Goal: Task Accomplishment & Management: Use online tool/utility

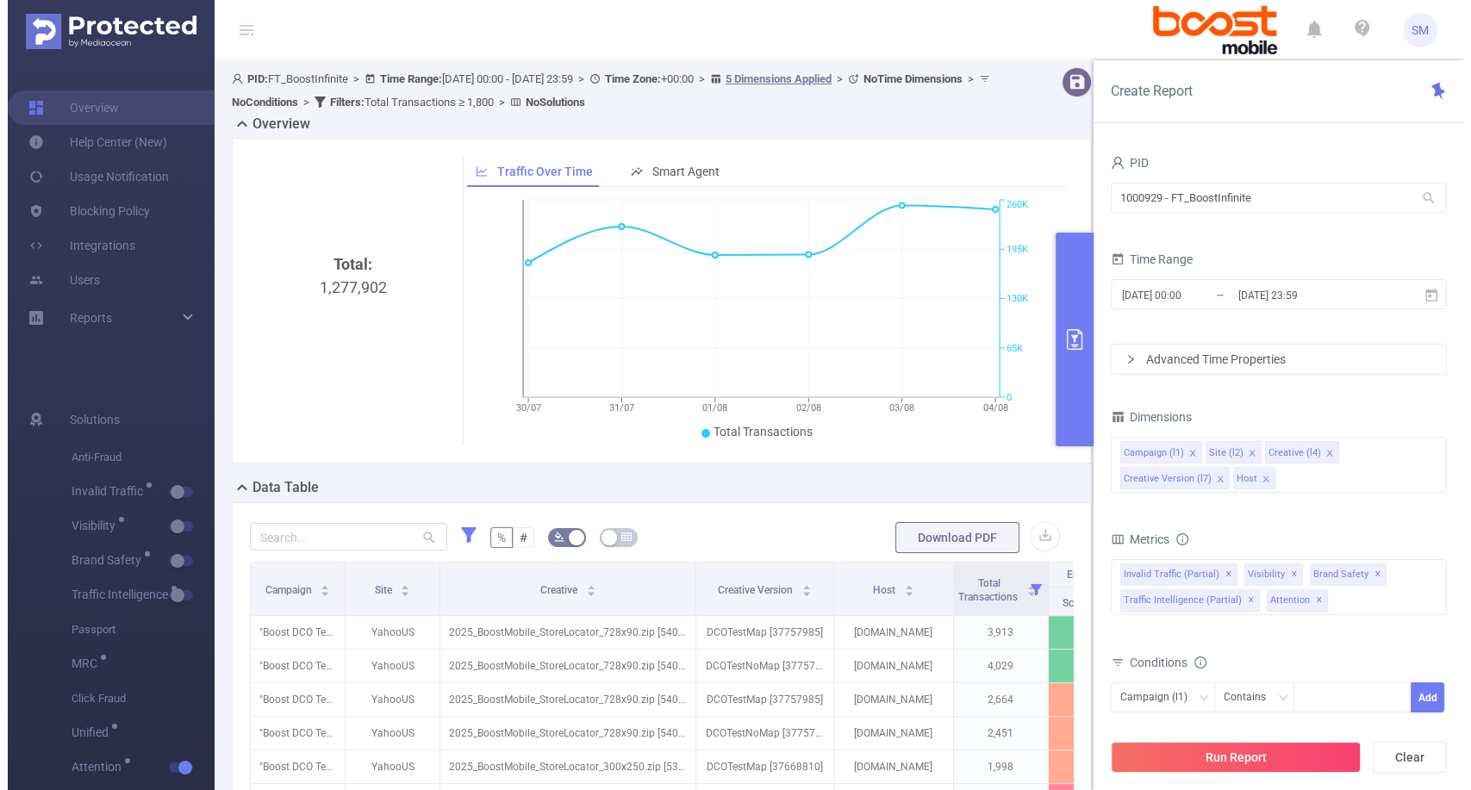
scroll to position [191, 0]
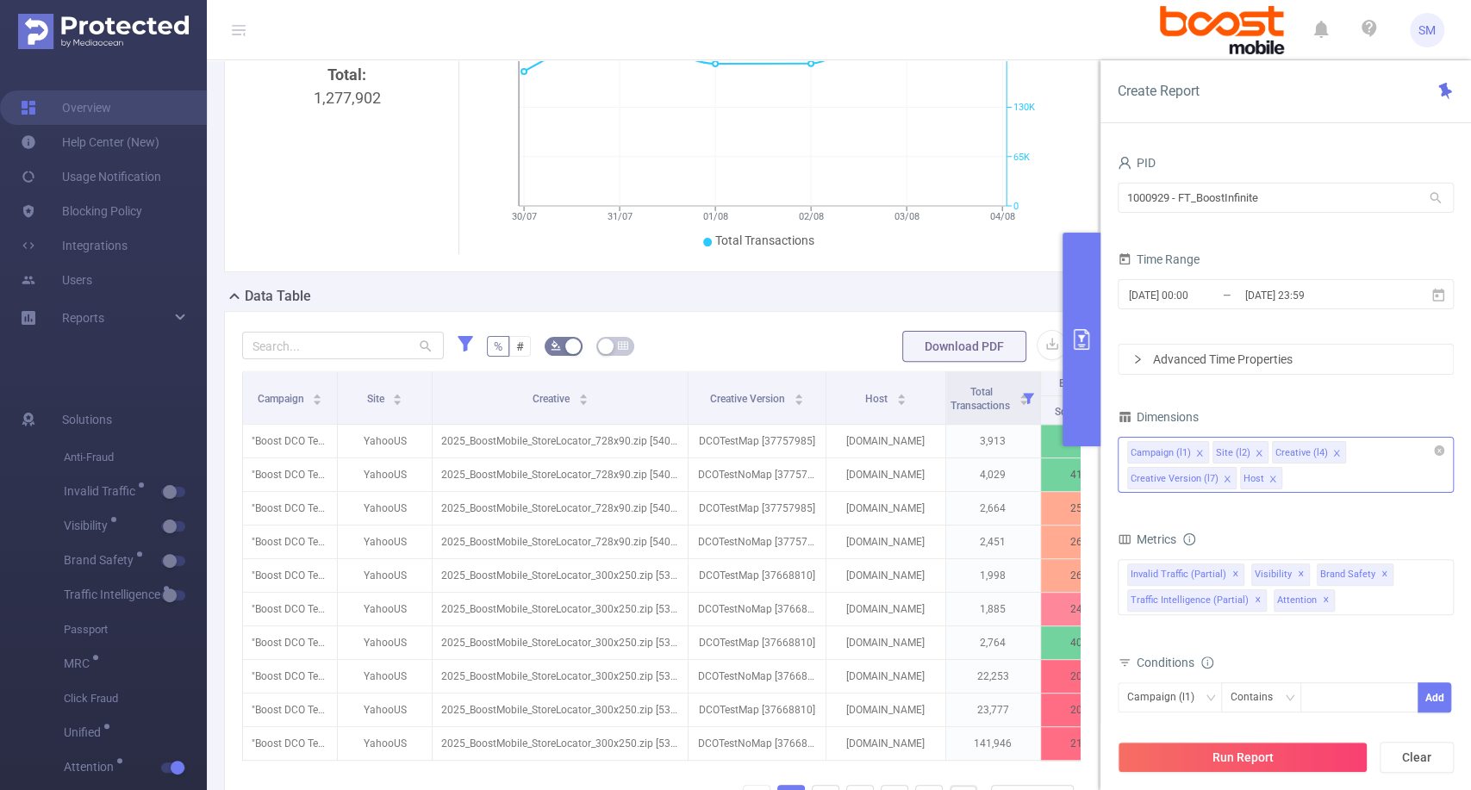
click at [1332, 451] on icon "icon: close" at bounding box center [1336, 453] width 9 height 9
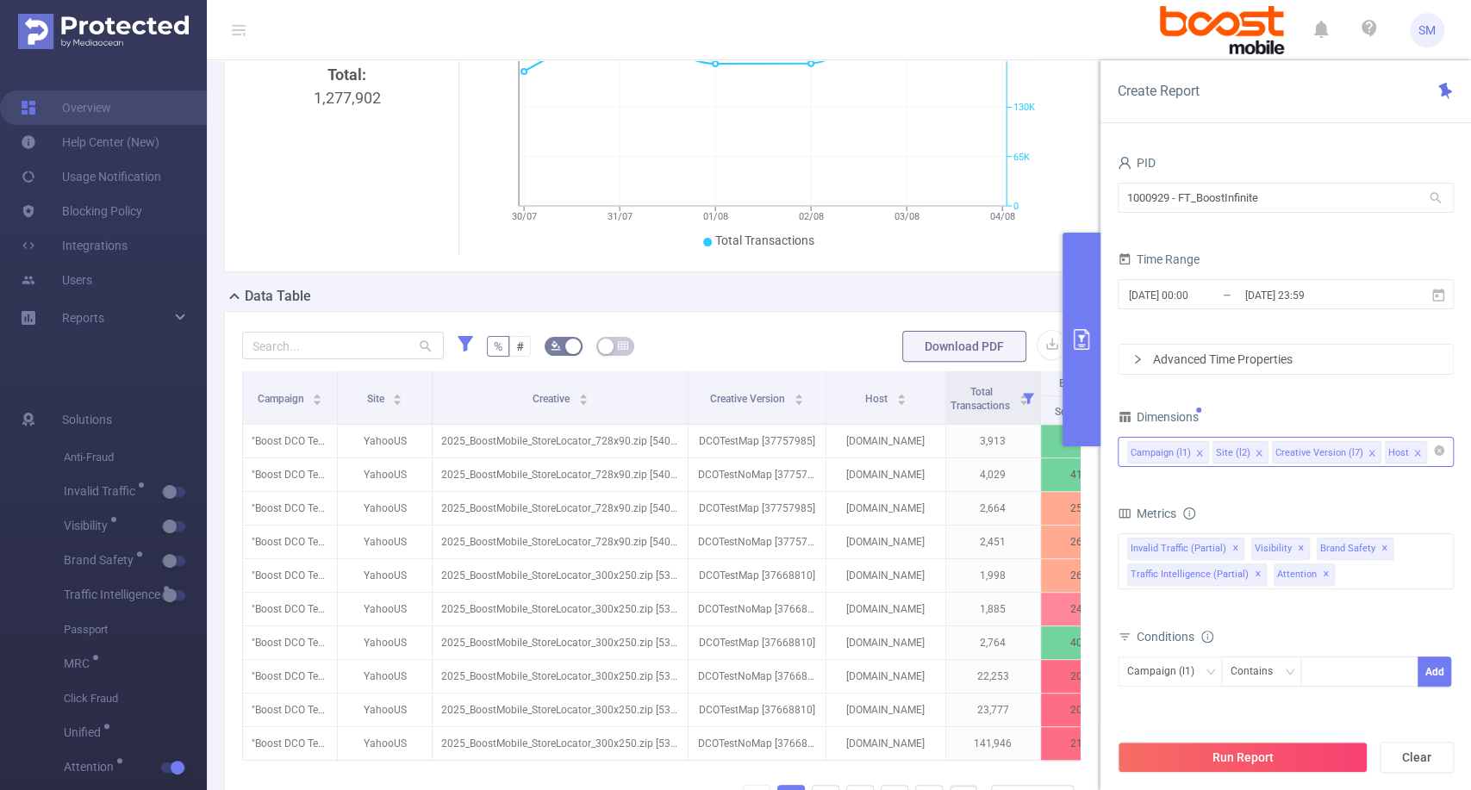
click at [1368, 451] on icon "icon: close" at bounding box center [1371, 453] width 6 height 6
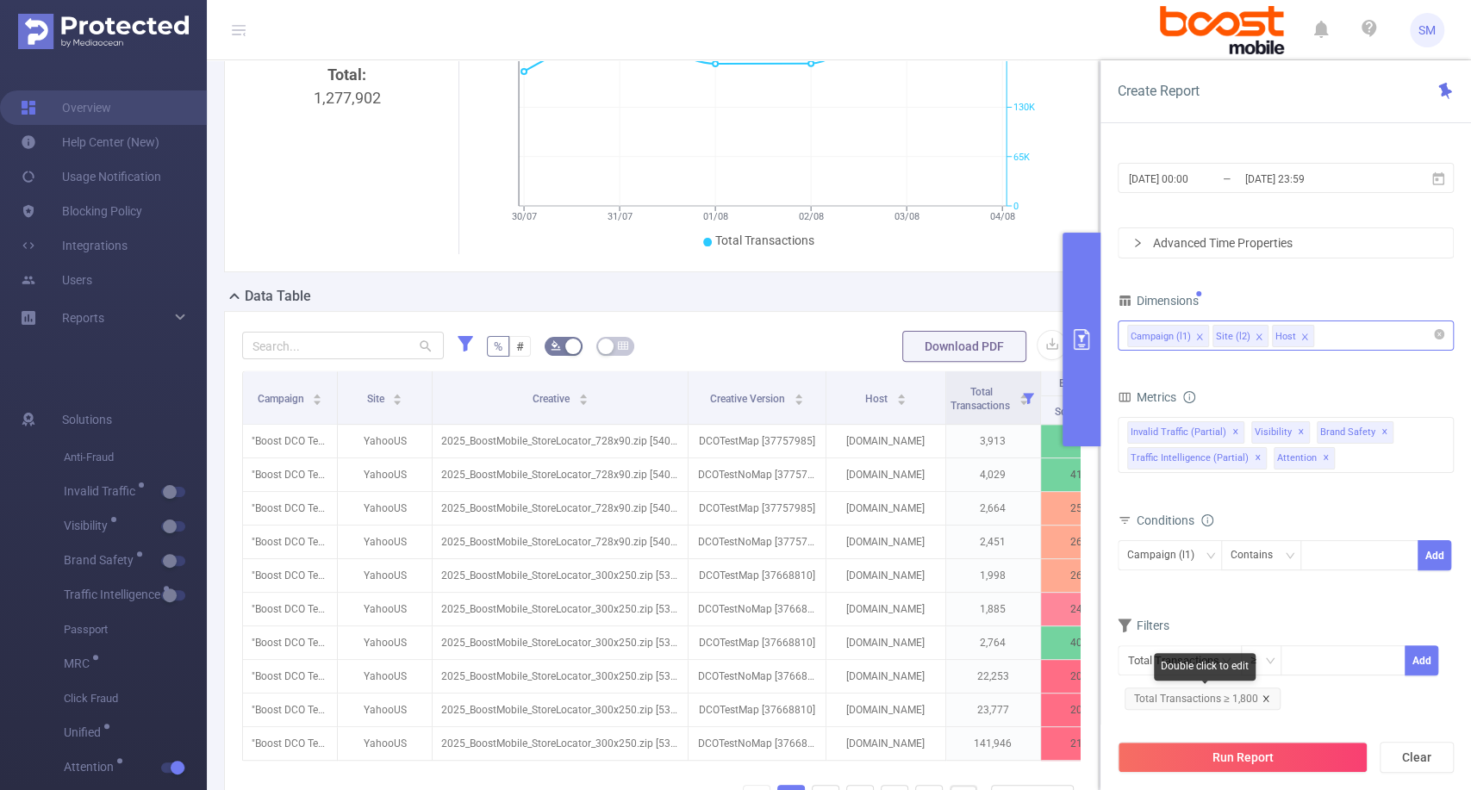
click at [1262, 695] on icon "icon: close" at bounding box center [1265, 698] width 9 height 9
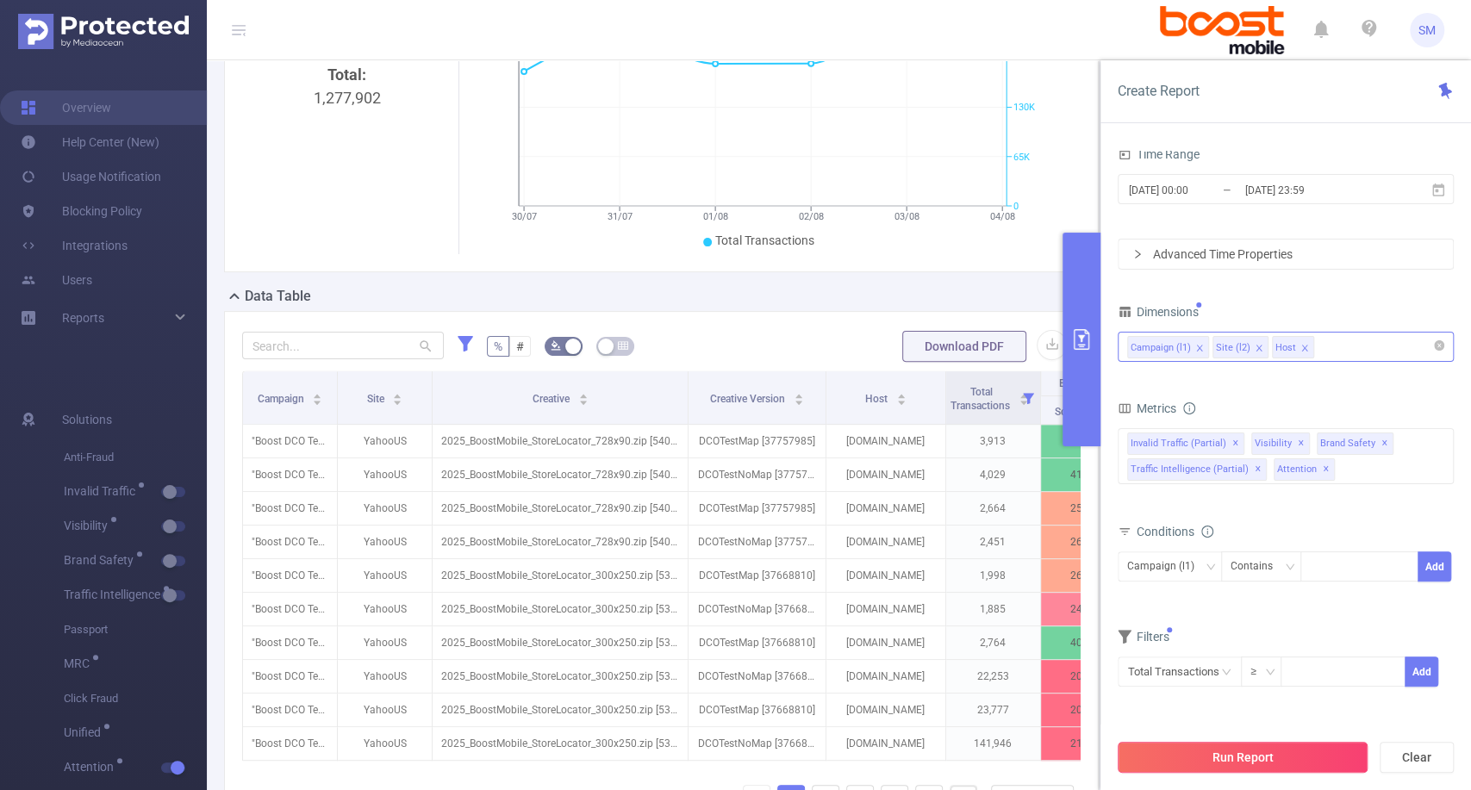
click at [1240, 756] on button "Run Report" at bounding box center [1242, 757] width 250 height 31
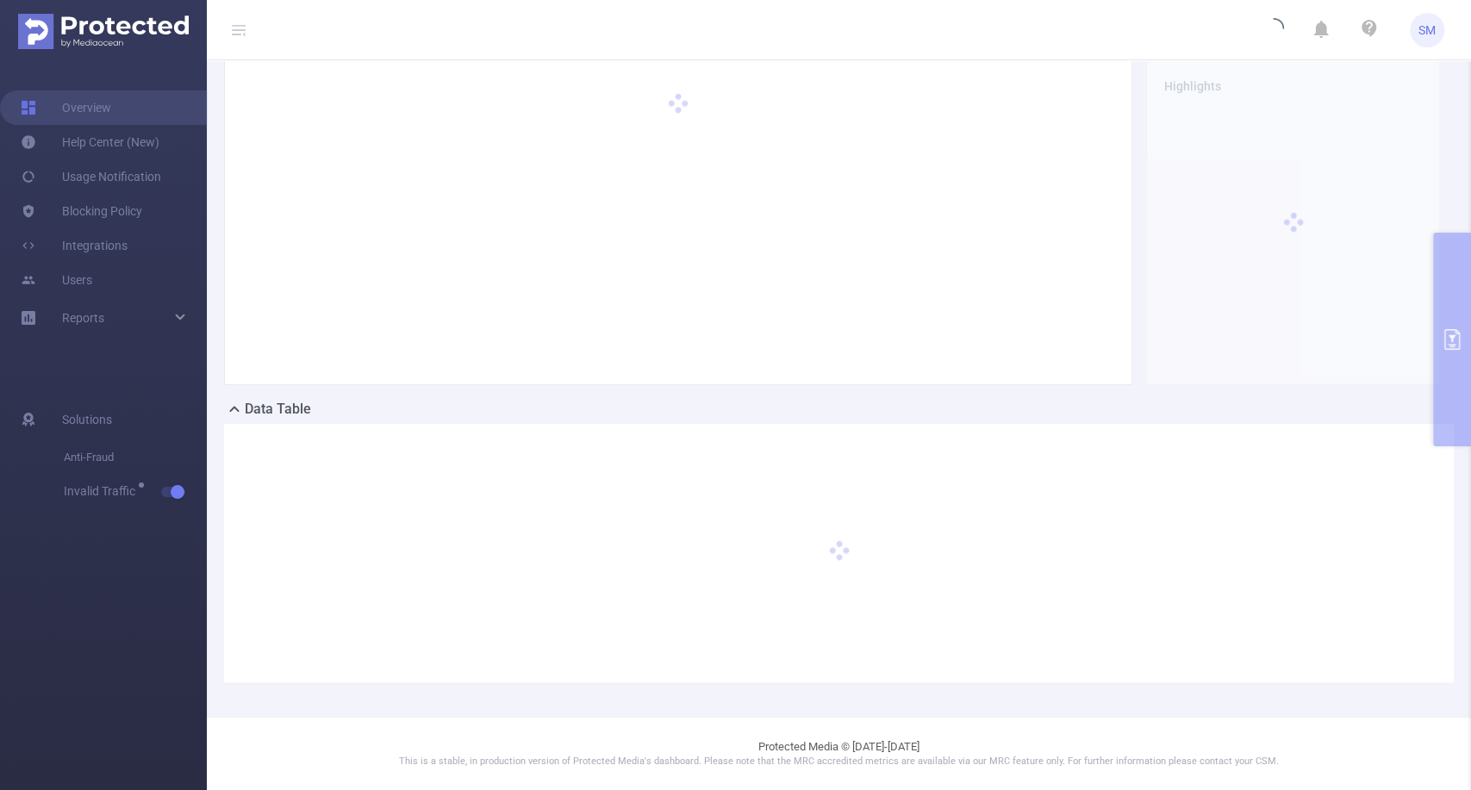
scroll to position [77, 0]
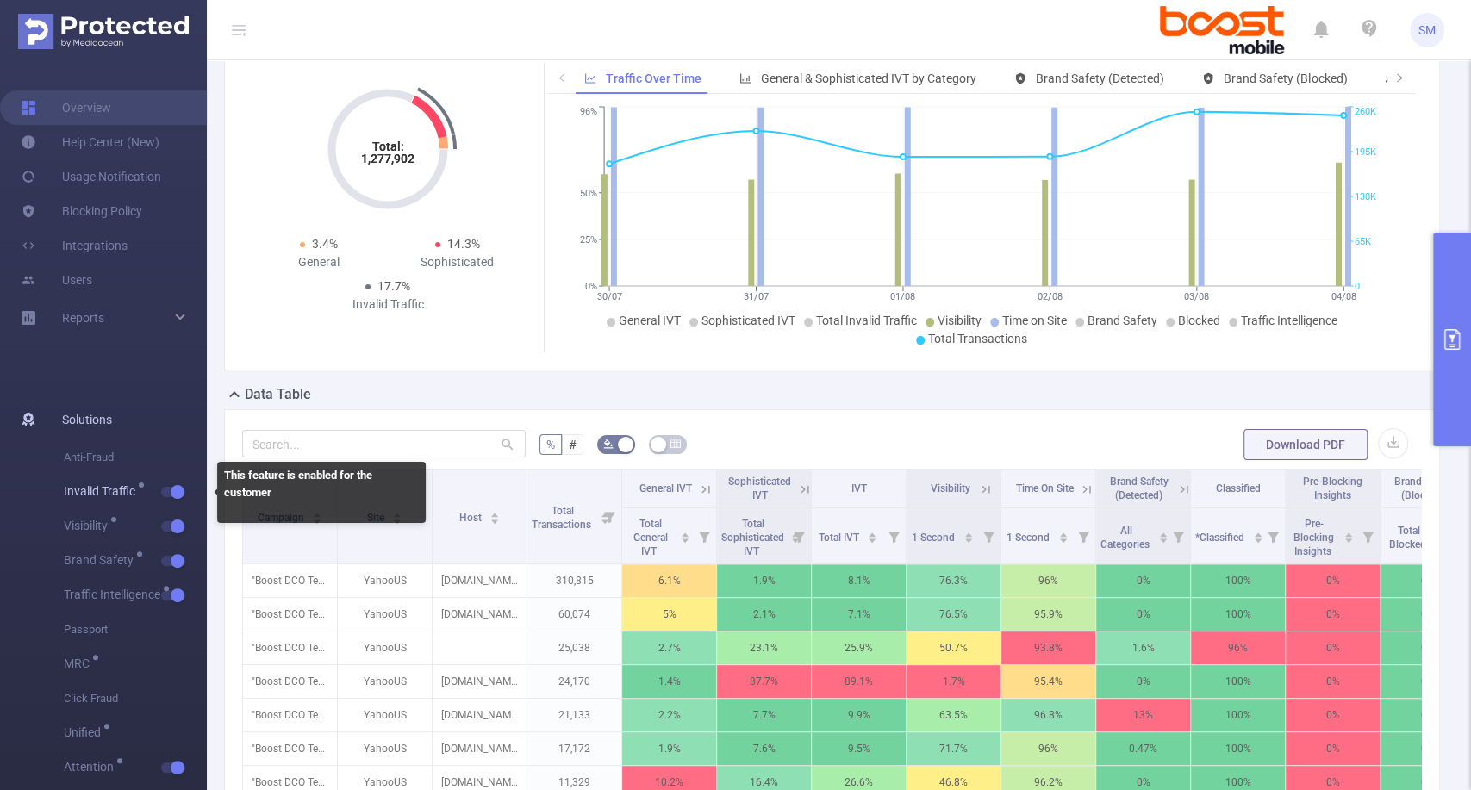
click at [176, 487] on button "button" at bounding box center [173, 492] width 24 height 10
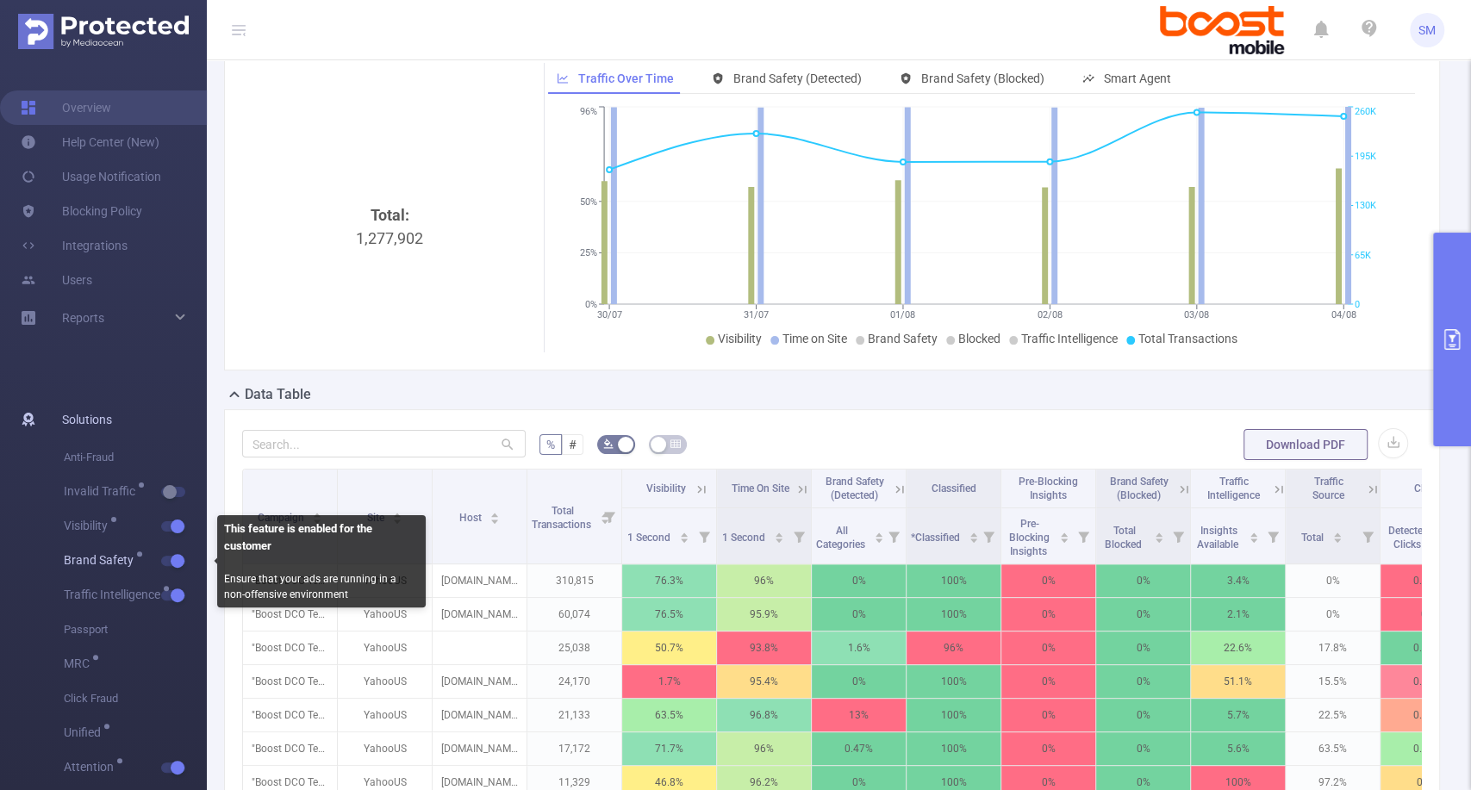
click at [175, 556] on button "button" at bounding box center [173, 561] width 24 height 10
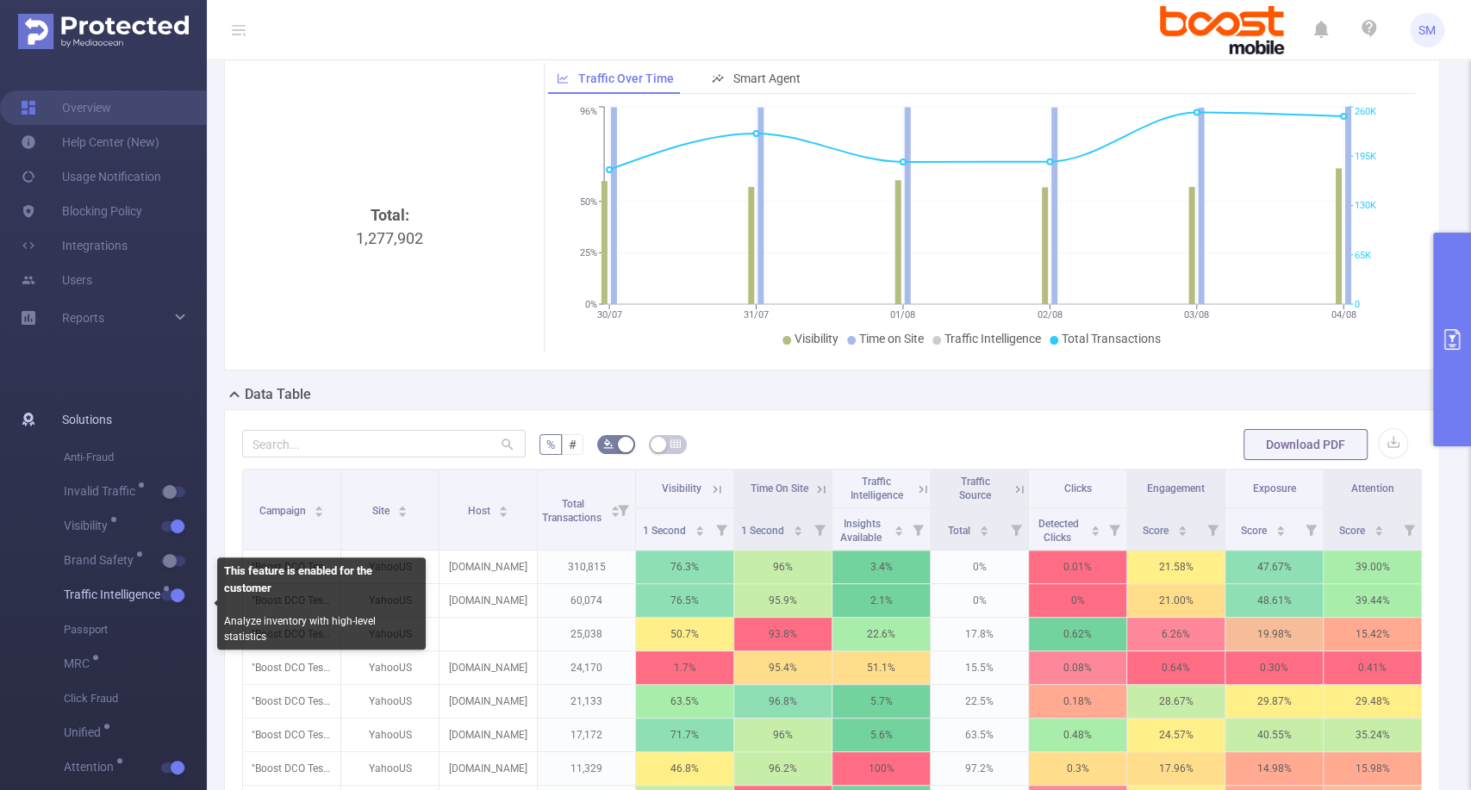
click at [176, 598] on button "button" at bounding box center [173, 595] width 24 height 10
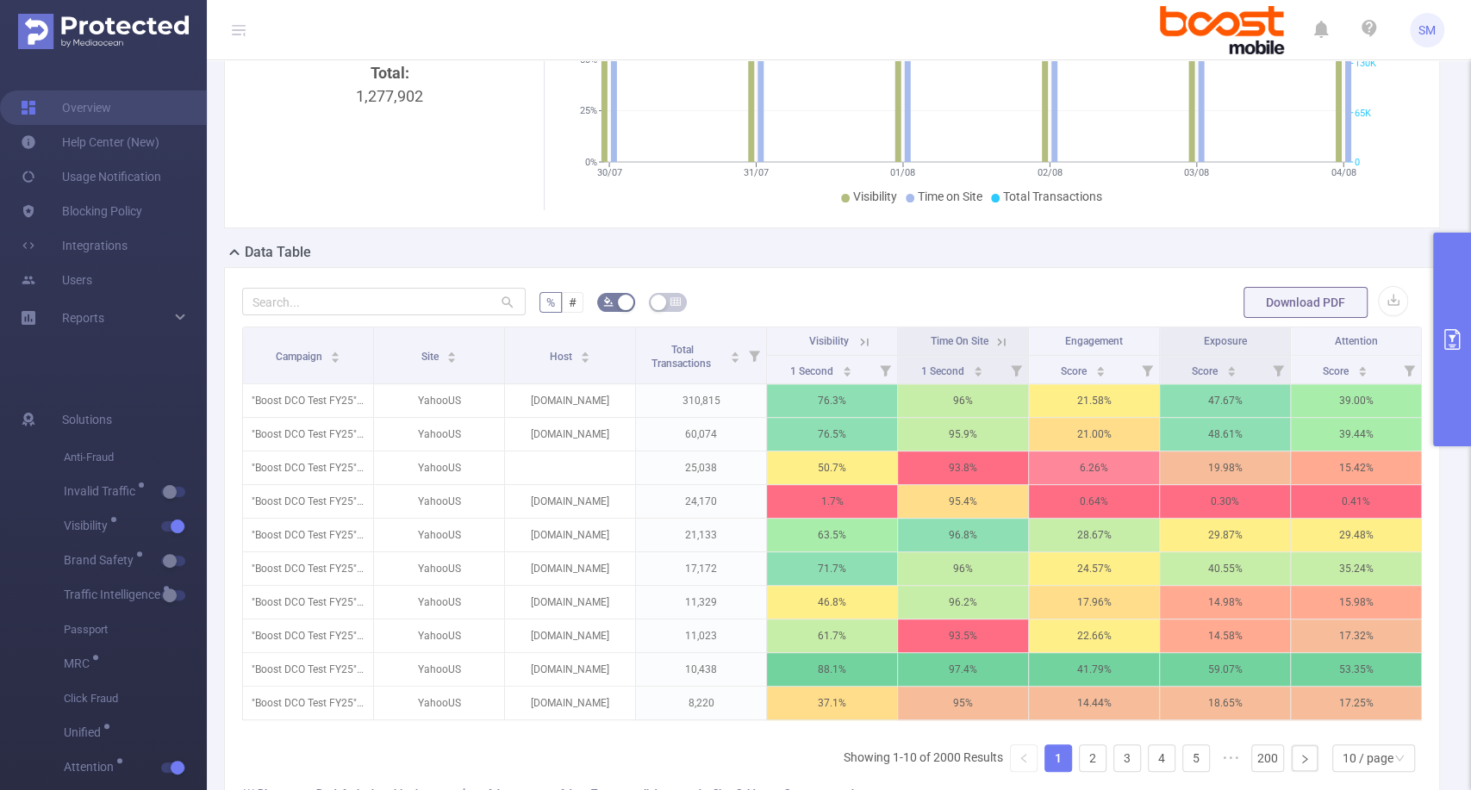
scroll to position [219, 0]
click at [1455, 326] on button "primary" at bounding box center [1452, 340] width 38 height 214
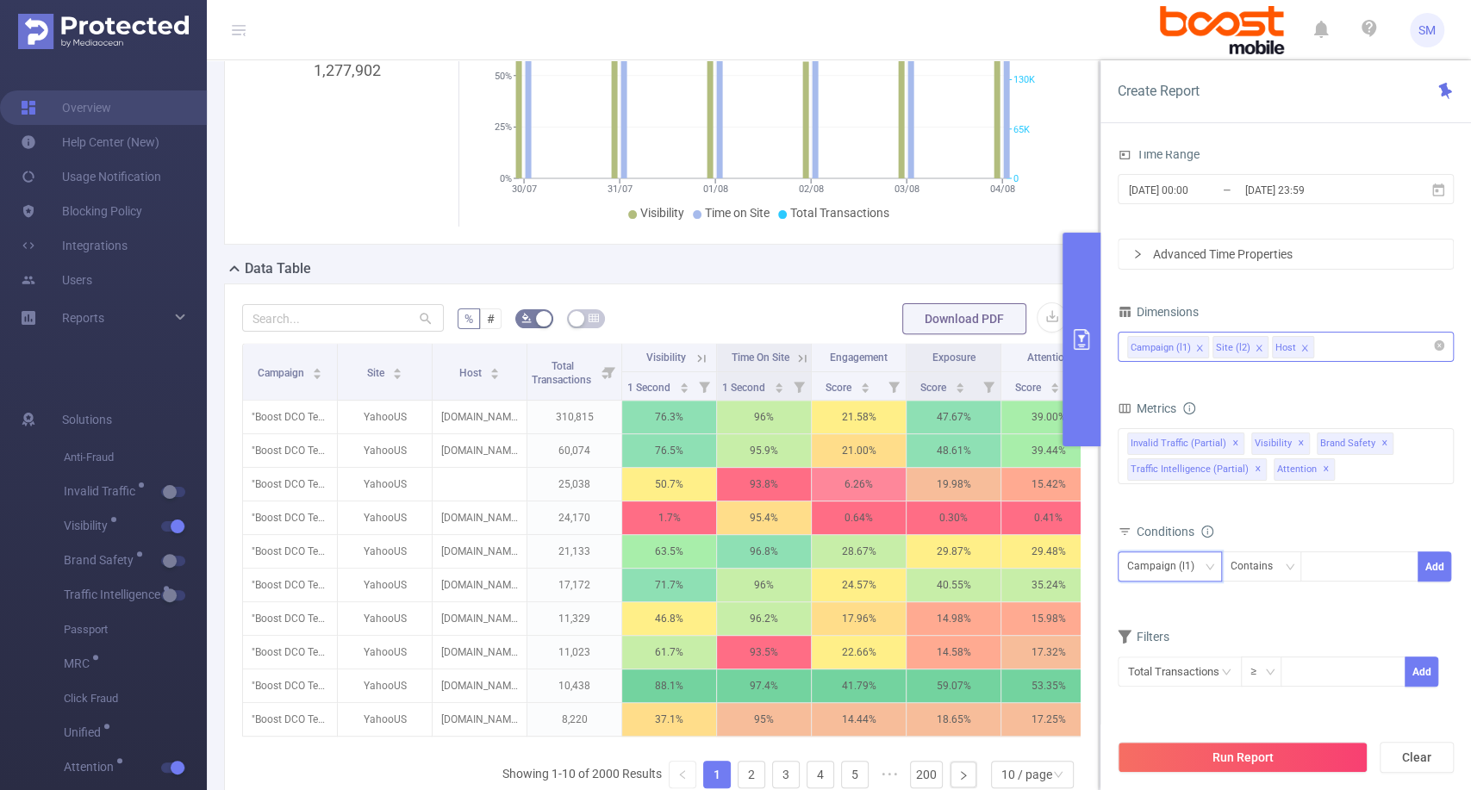
click at [1200, 566] on div "Campaign (l1)" at bounding box center [1166, 566] width 79 height 28
click at [1158, 649] on li "Host" at bounding box center [1169, 657] width 104 height 28
click at [1253, 574] on div "Contains" at bounding box center [1257, 566] width 54 height 28
click at [1247, 653] on li "Is Not" at bounding box center [1277, 657] width 115 height 28
click at [1432, 569] on button "Add" at bounding box center [1434, 566] width 34 height 30
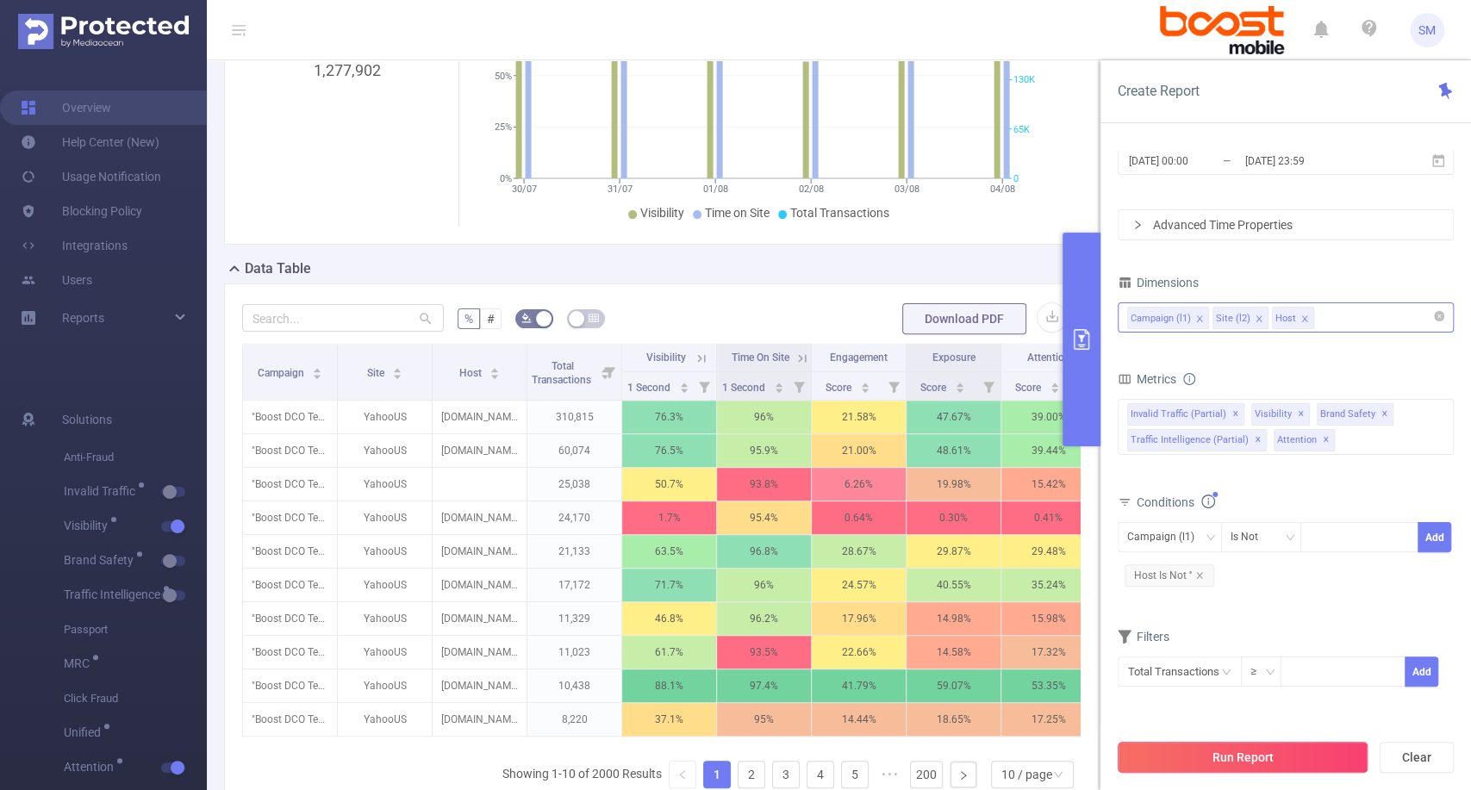
click at [1195, 746] on button "Run Report" at bounding box center [1242, 757] width 250 height 31
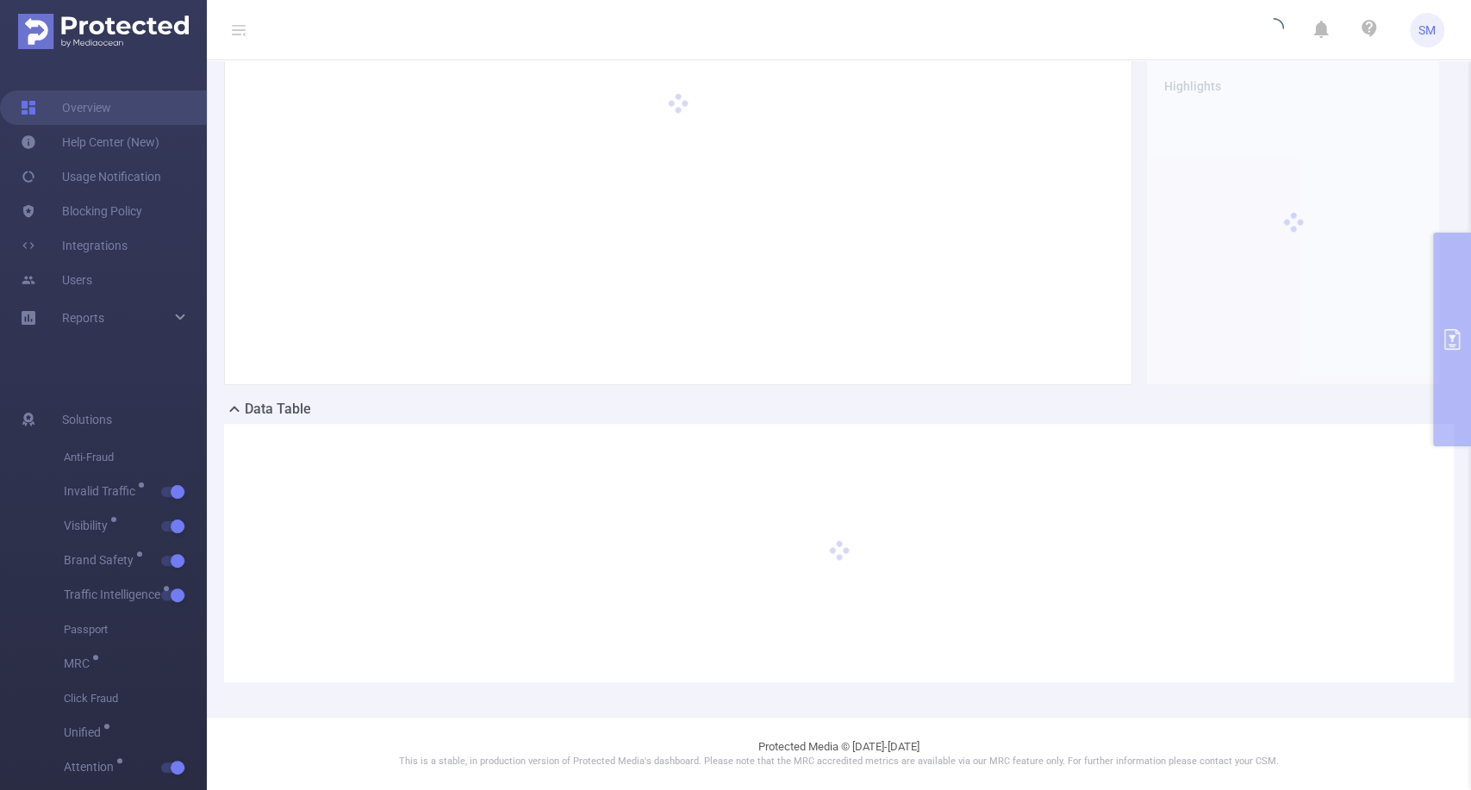
scroll to position [77, 0]
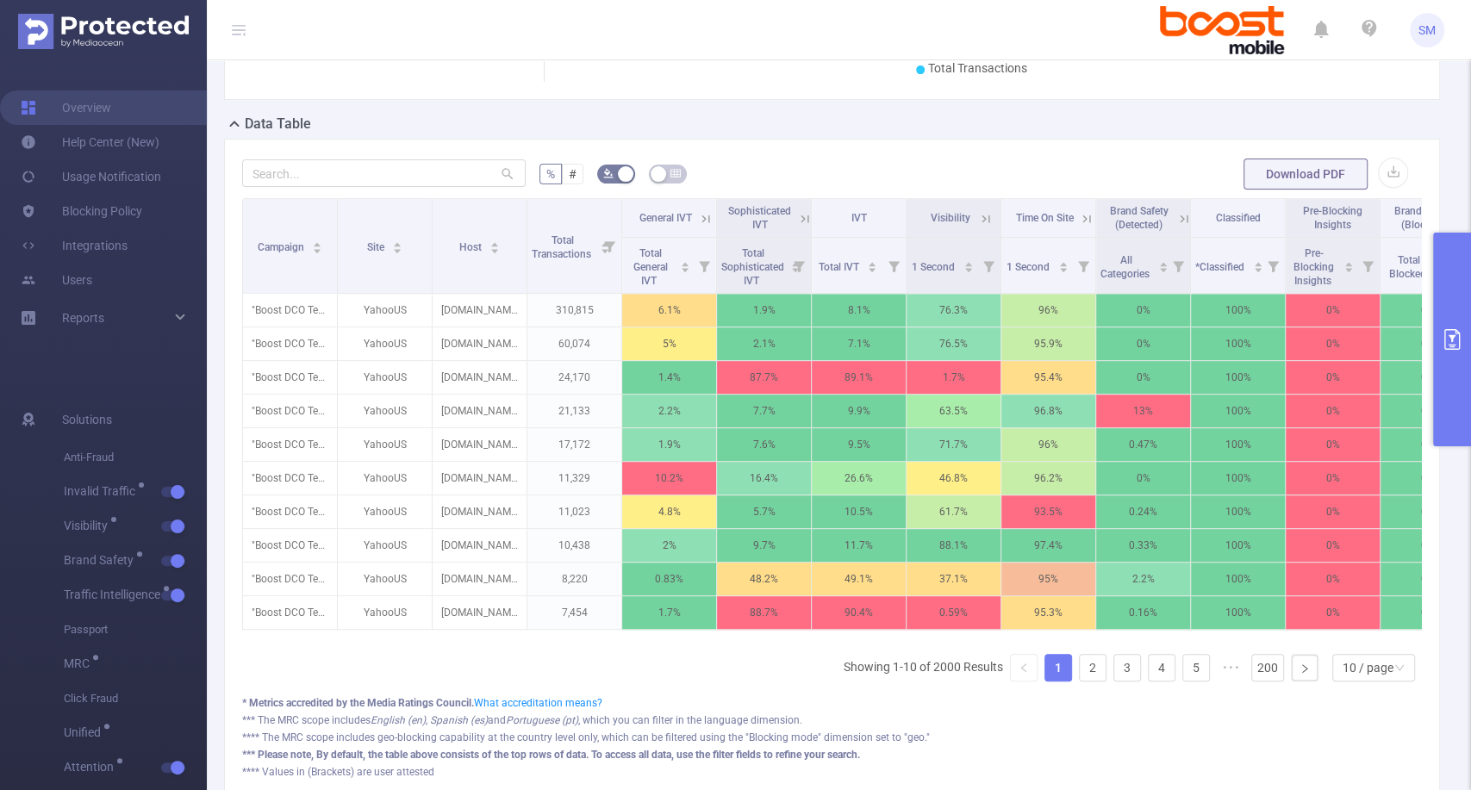
scroll to position [348, 0]
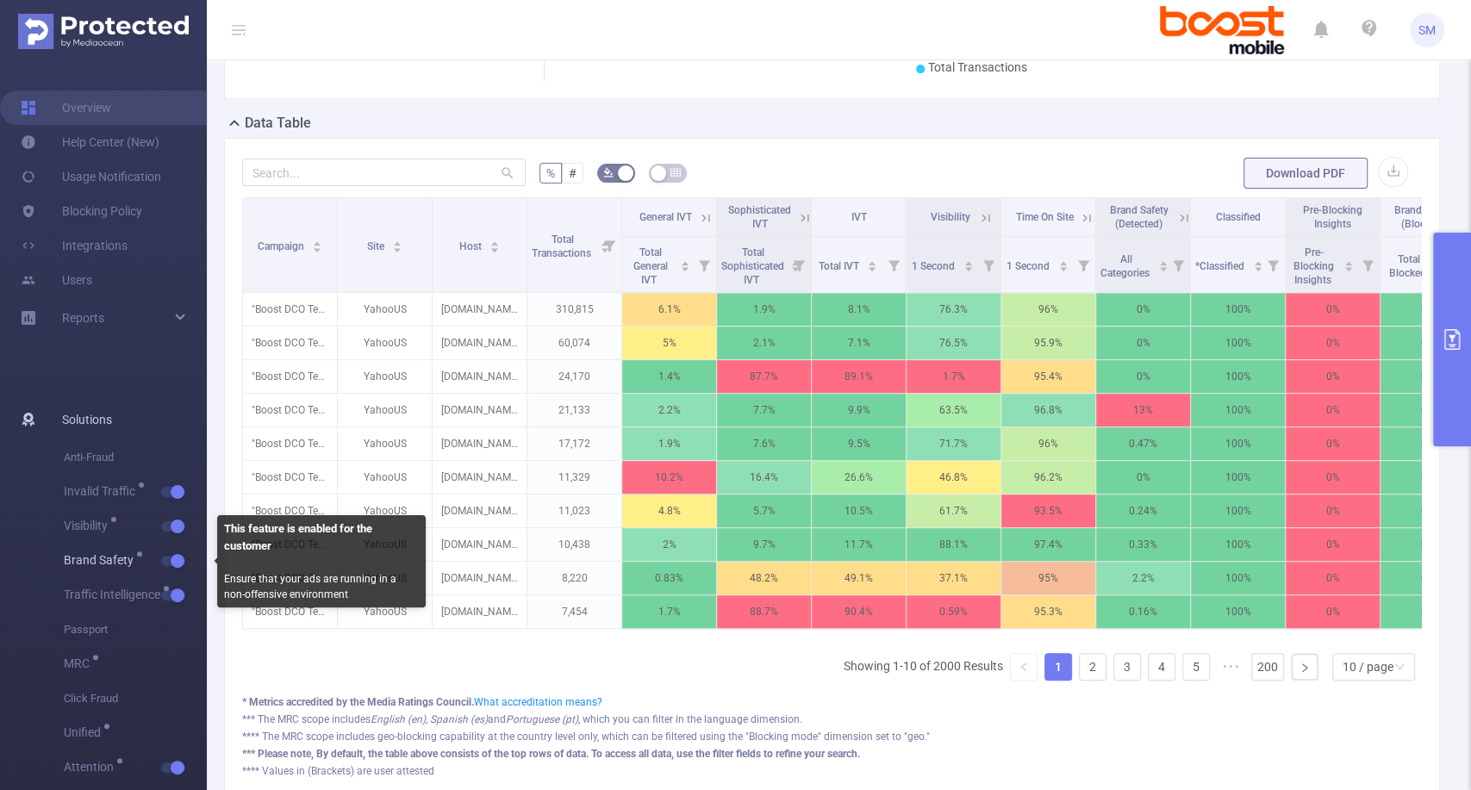
click at [177, 565] on button "button" at bounding box center [173, 561] width 24 height 10
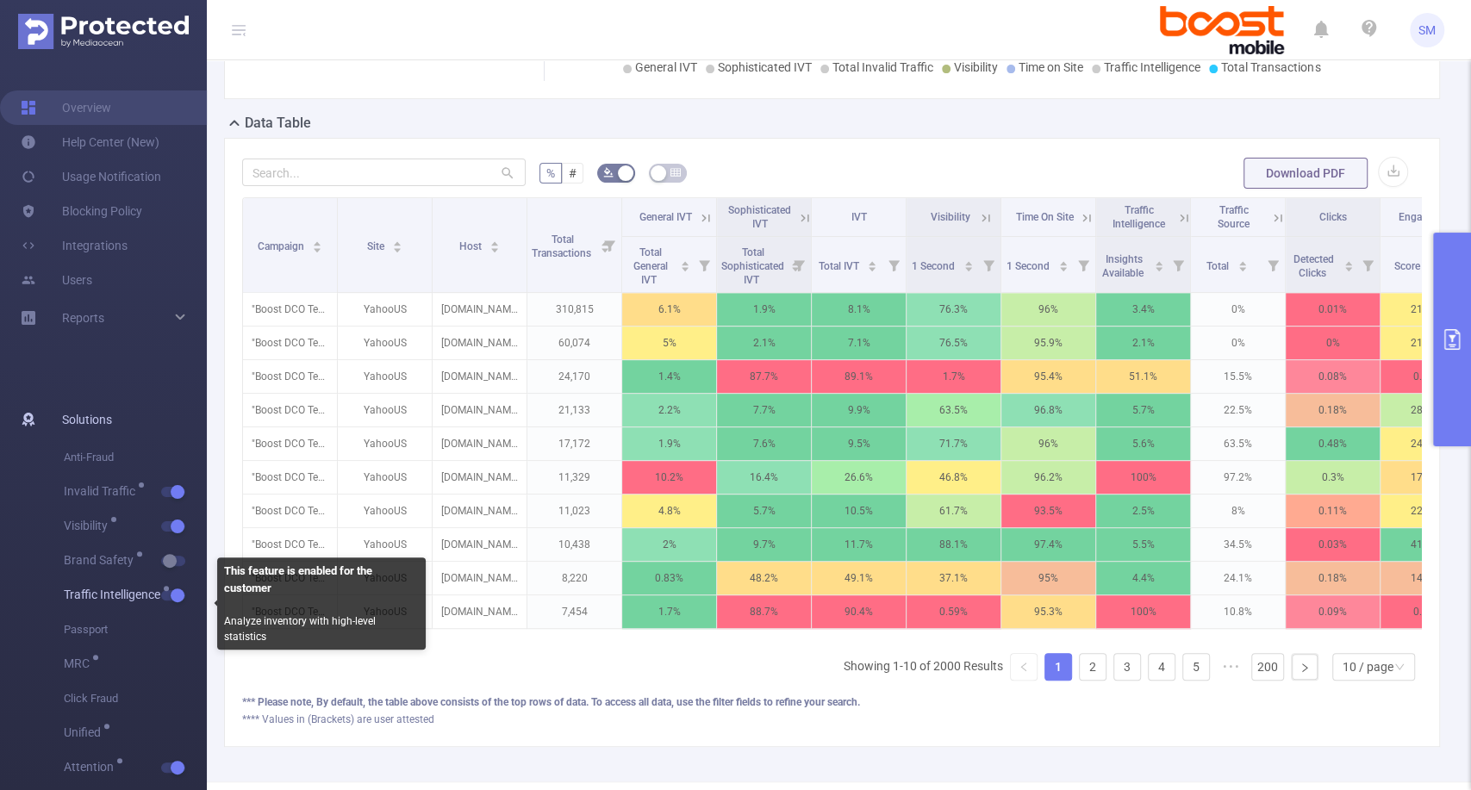
click at [186, 596] on span "button" at bounding box center [176, 595] width 22 height 9
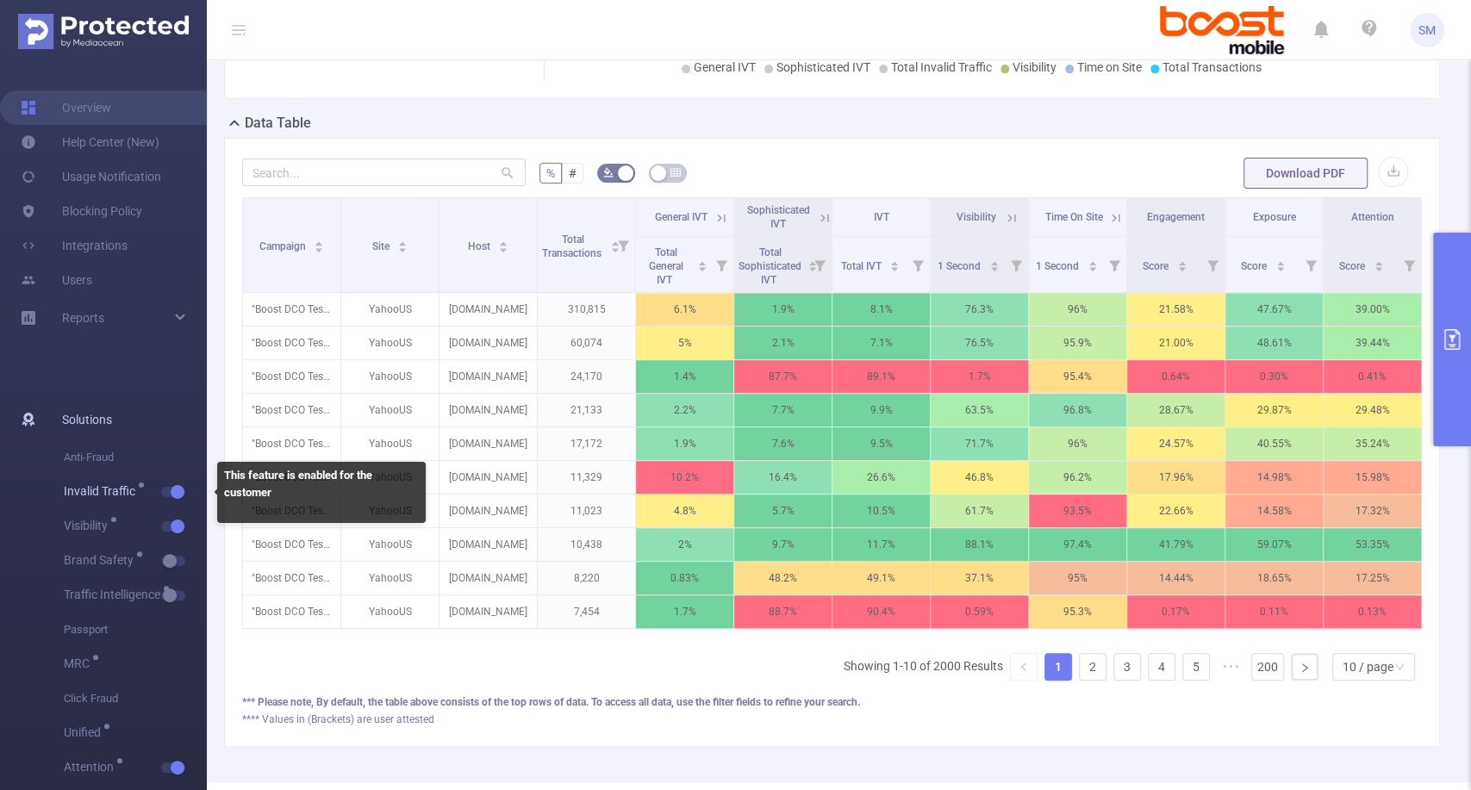
click at [172, 489] on button "button" at bounding box center [173, 492] width 24 height 10
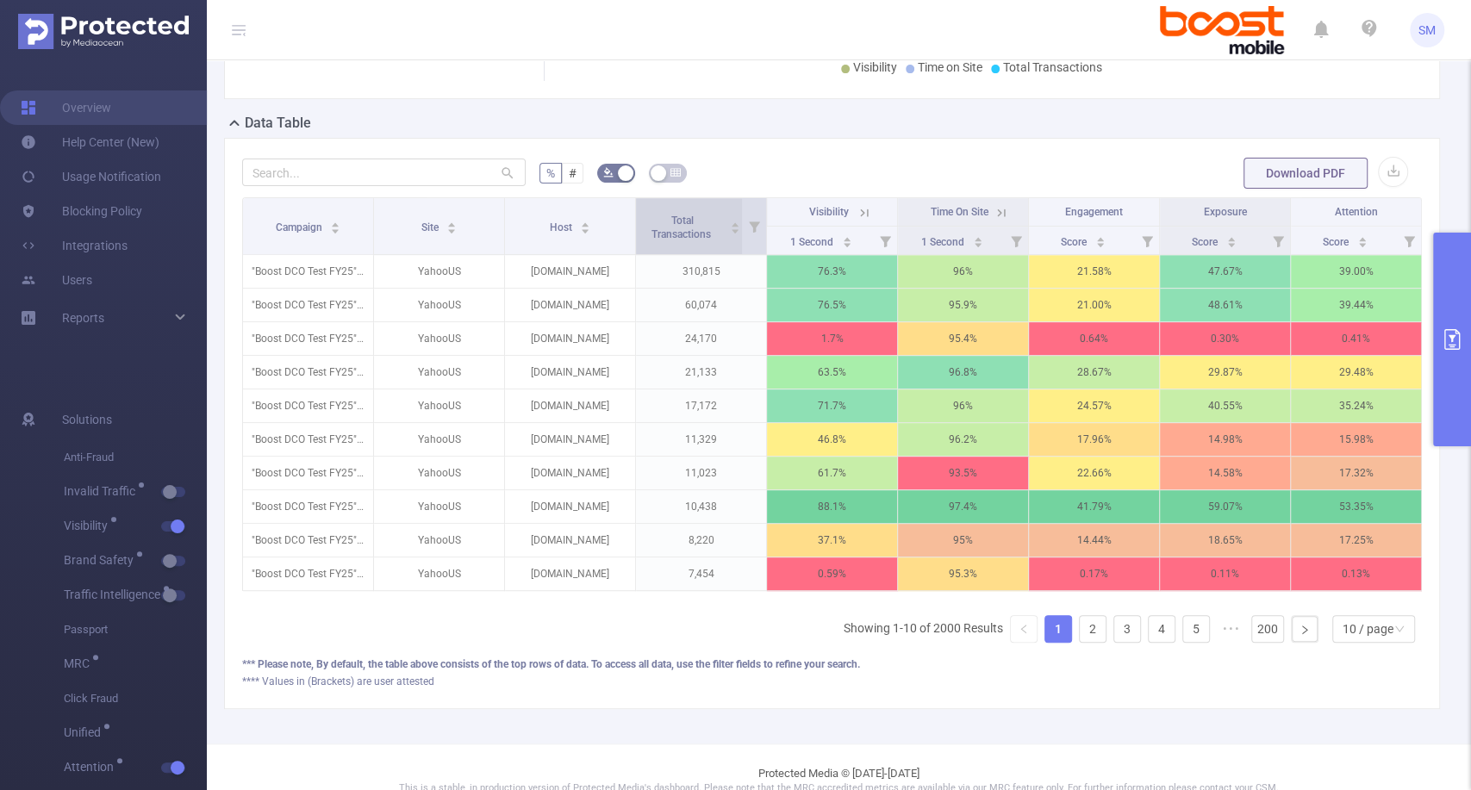
click at [640, 241] on div "Total Transactions" at bounding box center [690, 225] width 100 height 31
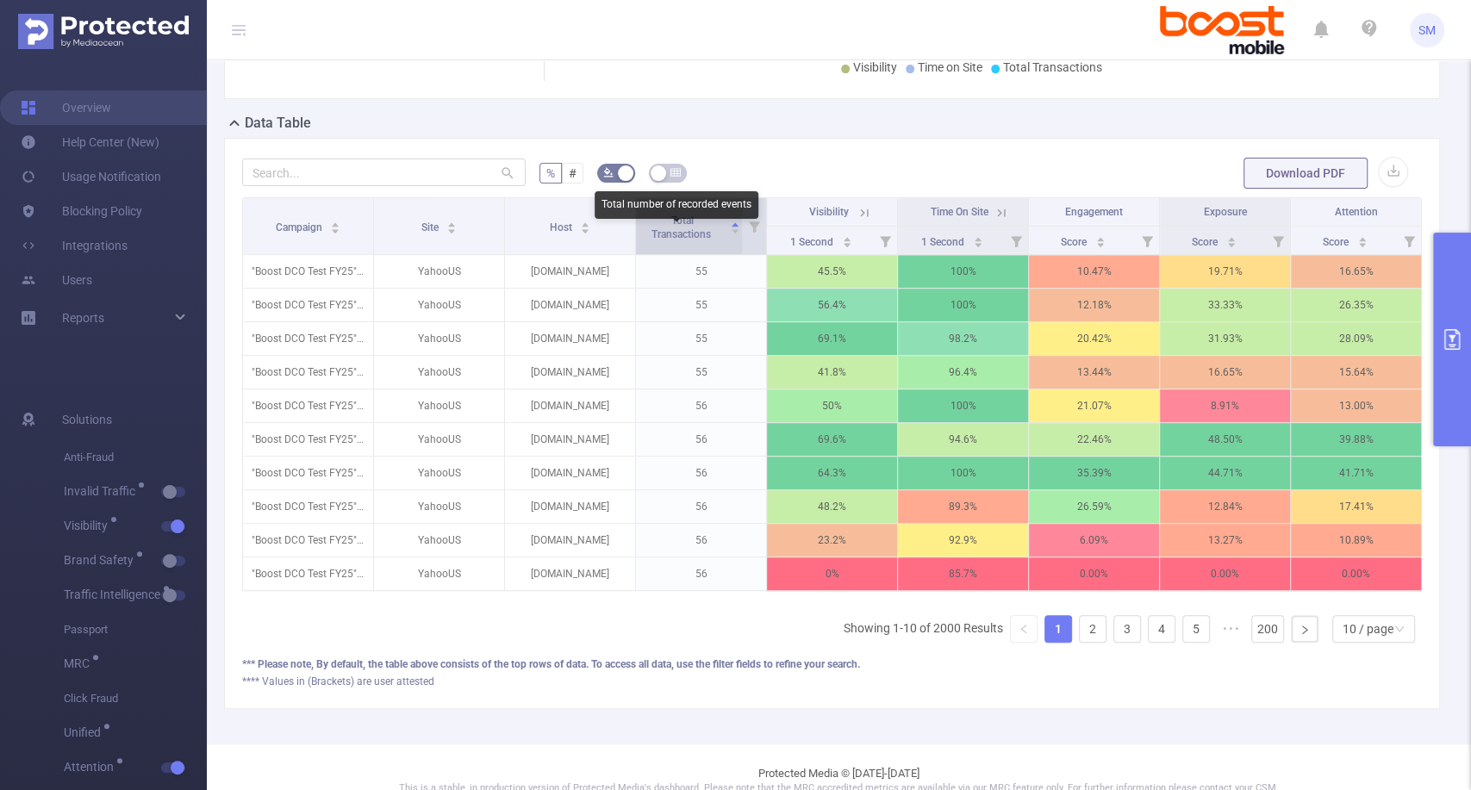
click at [669, 239] on span "Total Transactions" at bounding box center [682, 228] width 62 height 26
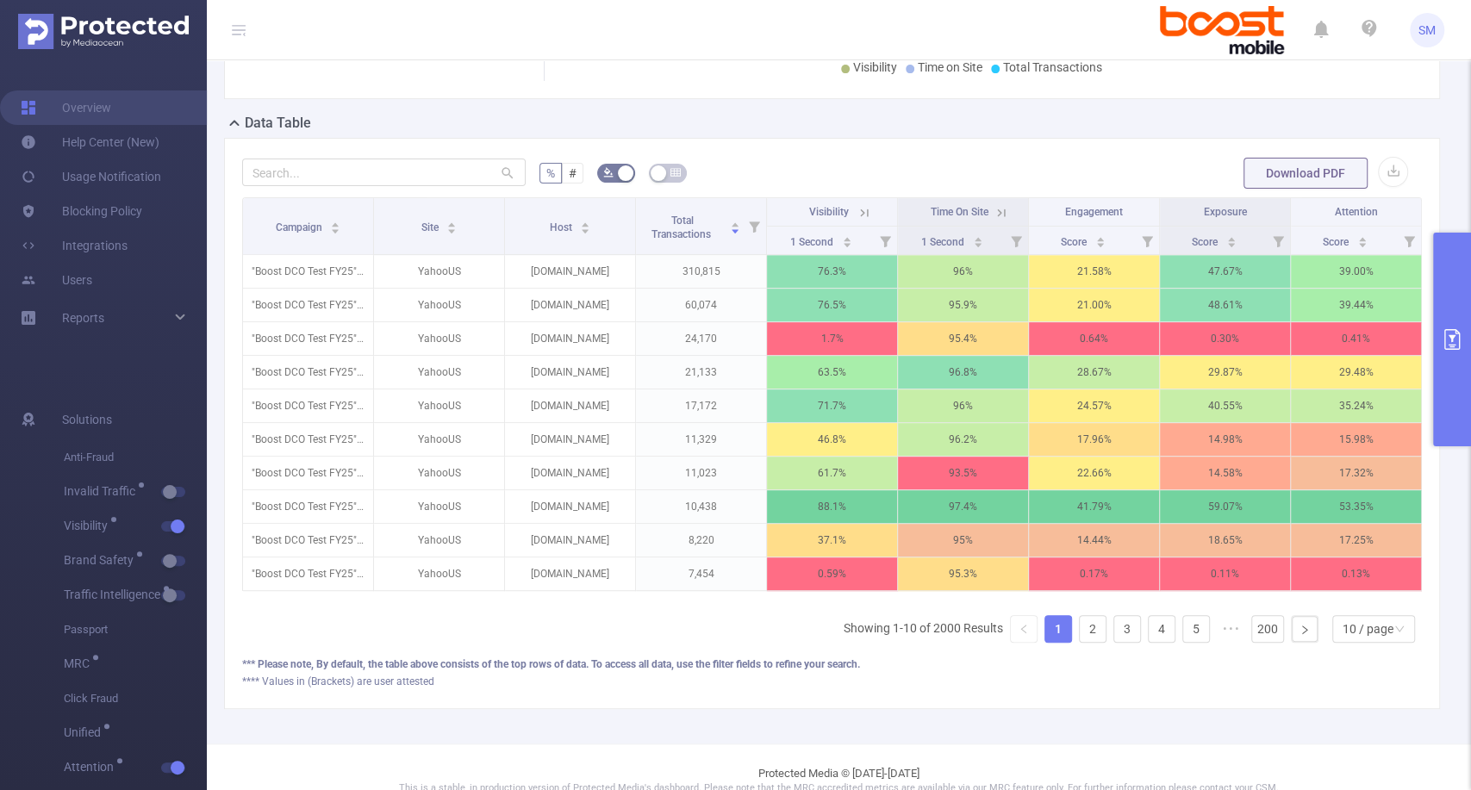
click at [1455, 304] on button "primary" at bounding box center [1452, 340] width 38 height 214
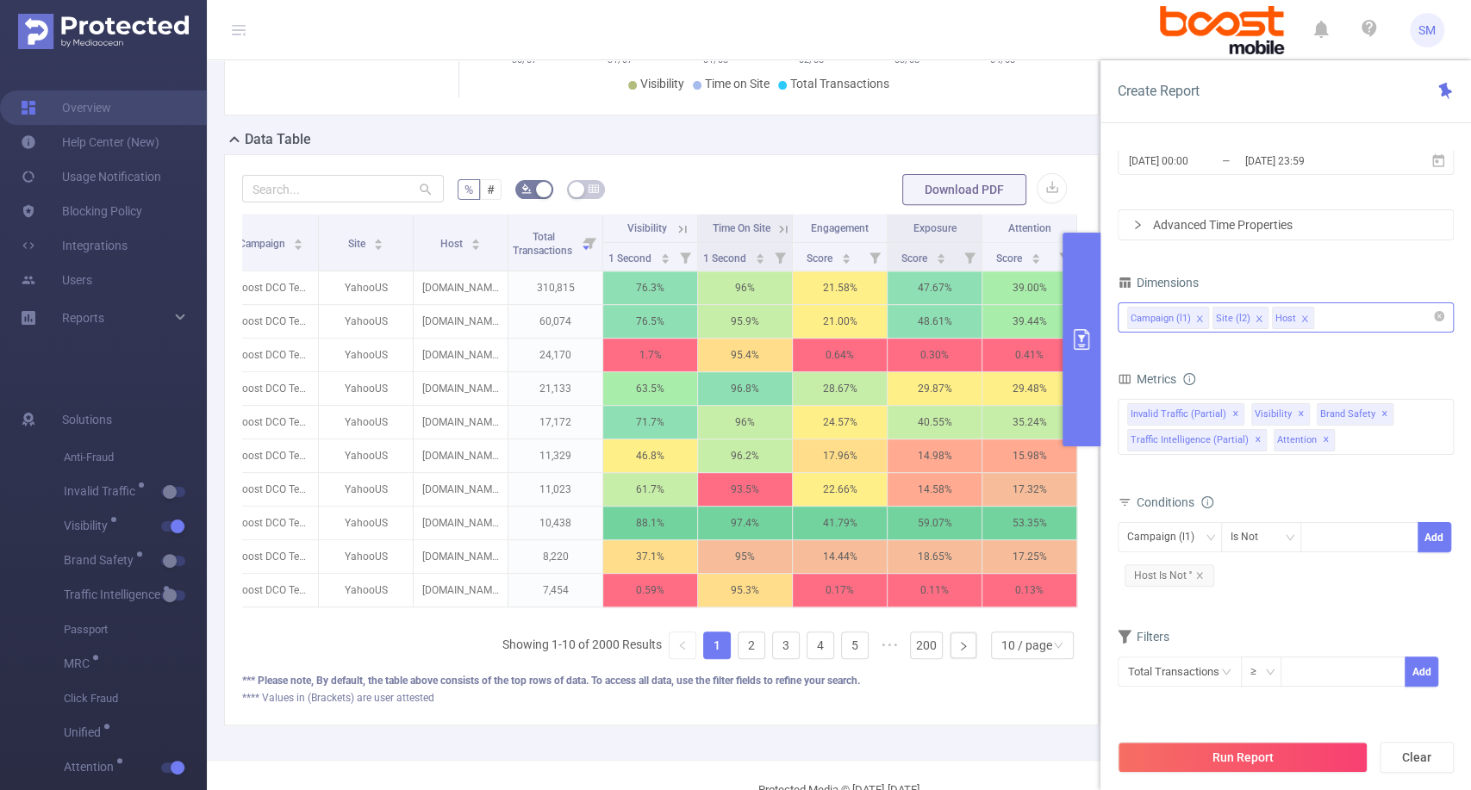
scroll to position [0, 33]
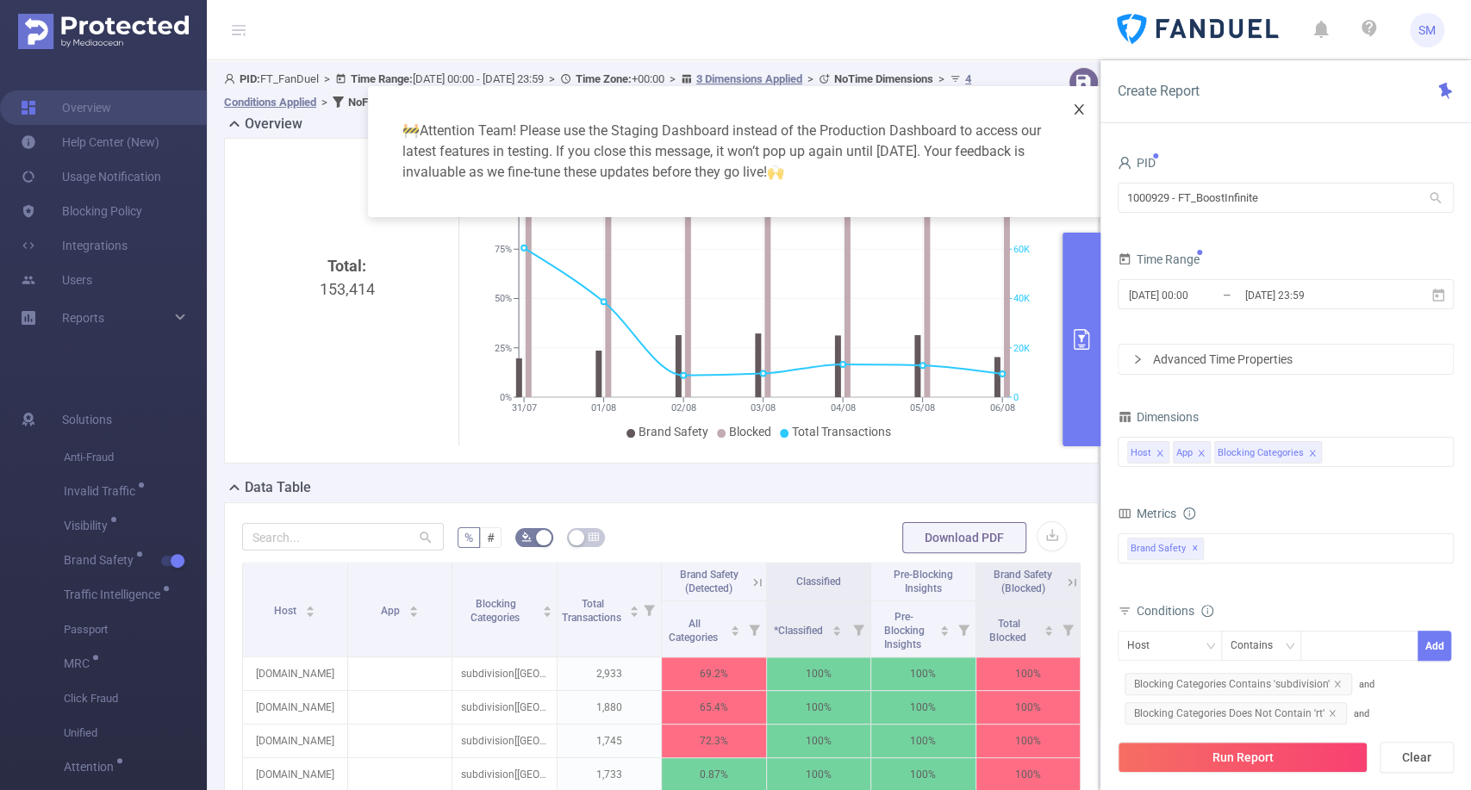
click at [1077, 109] on icon "icon: close" at bounding box center [1079, 110] width 14 height 14
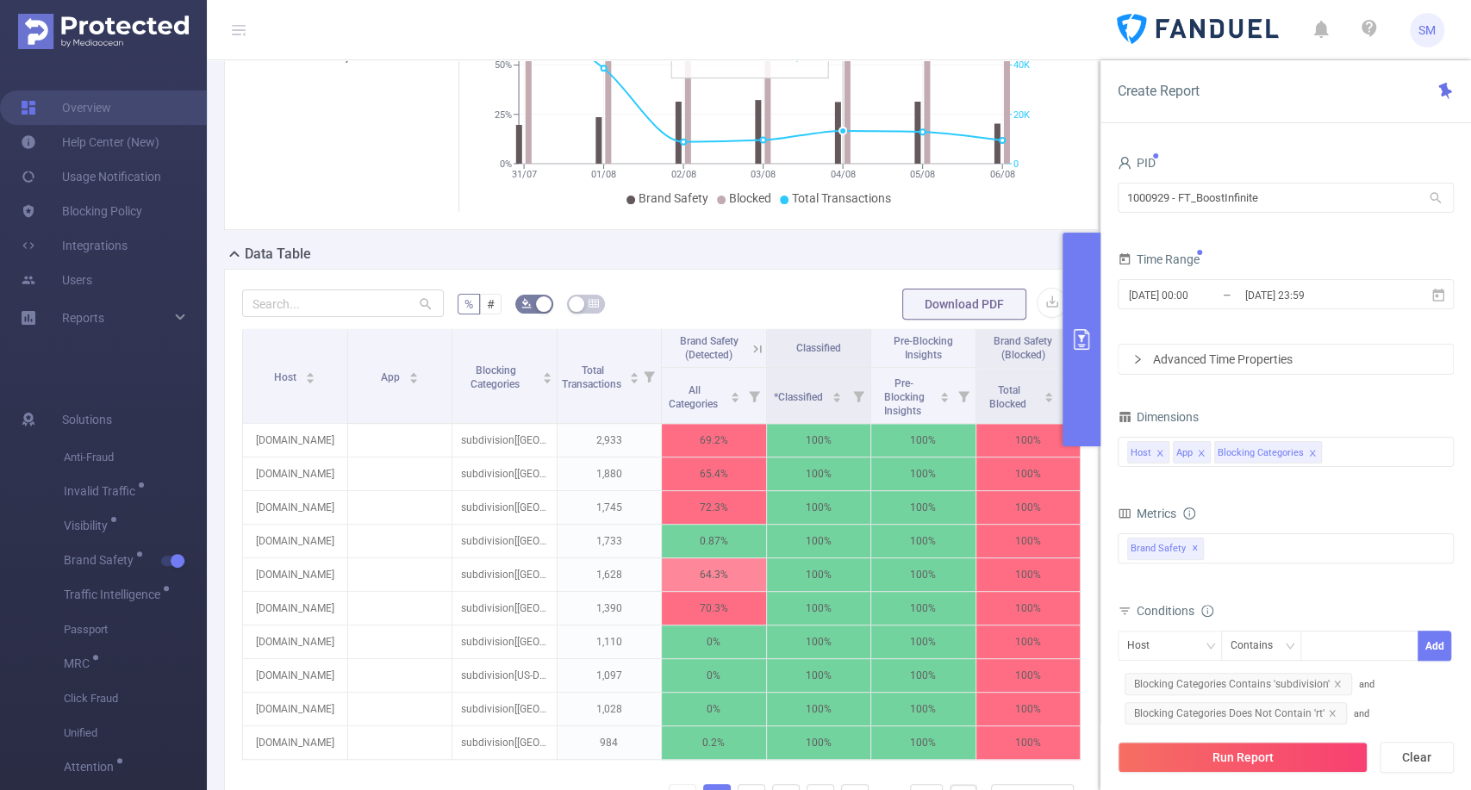
scroll to position [233, 0]
click at [1432, 294] on icon at bounding box center [1438, 294] width 12 height 13
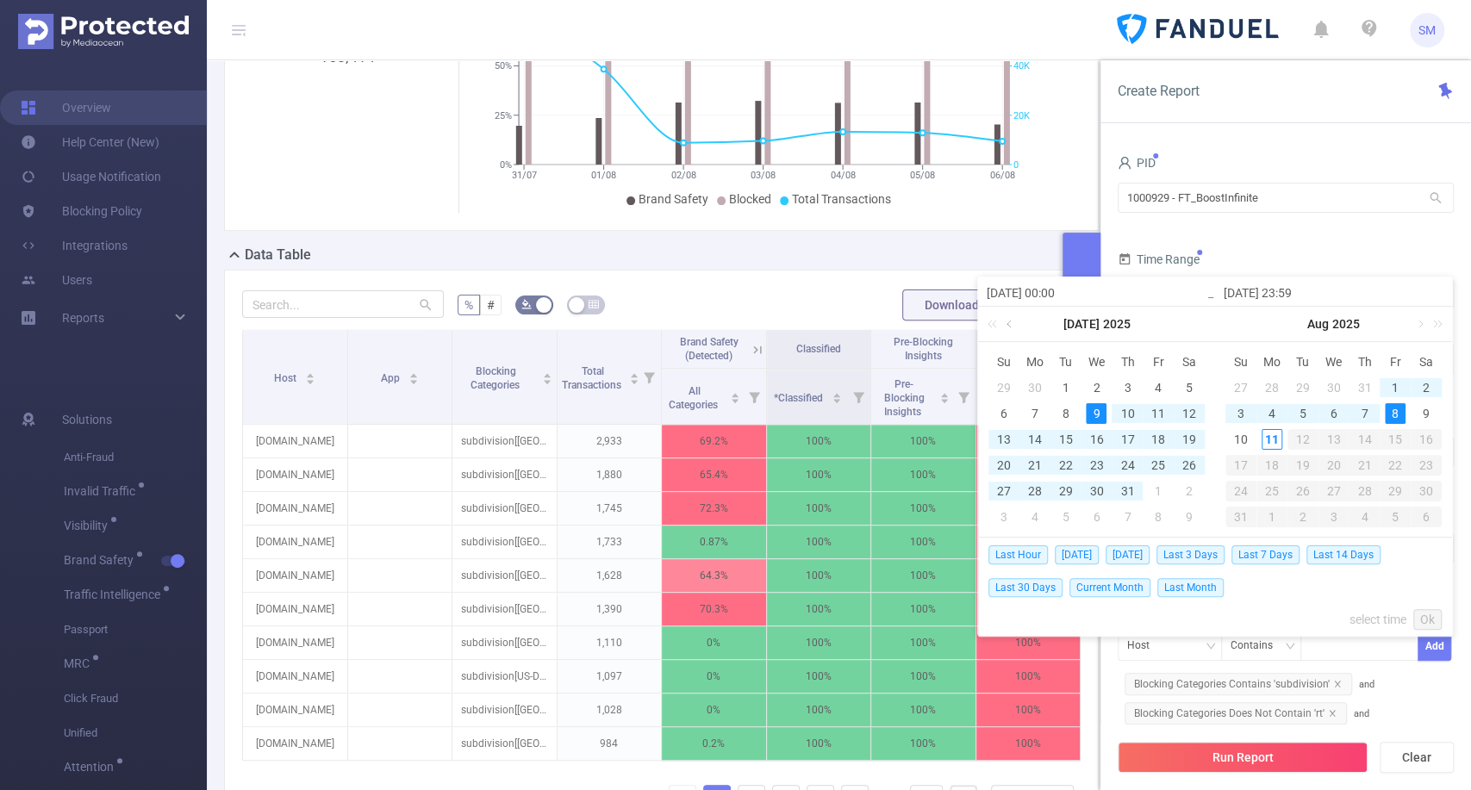
click at [1011, 321] on link at bounding box center [1011, 324] width 16 height 34
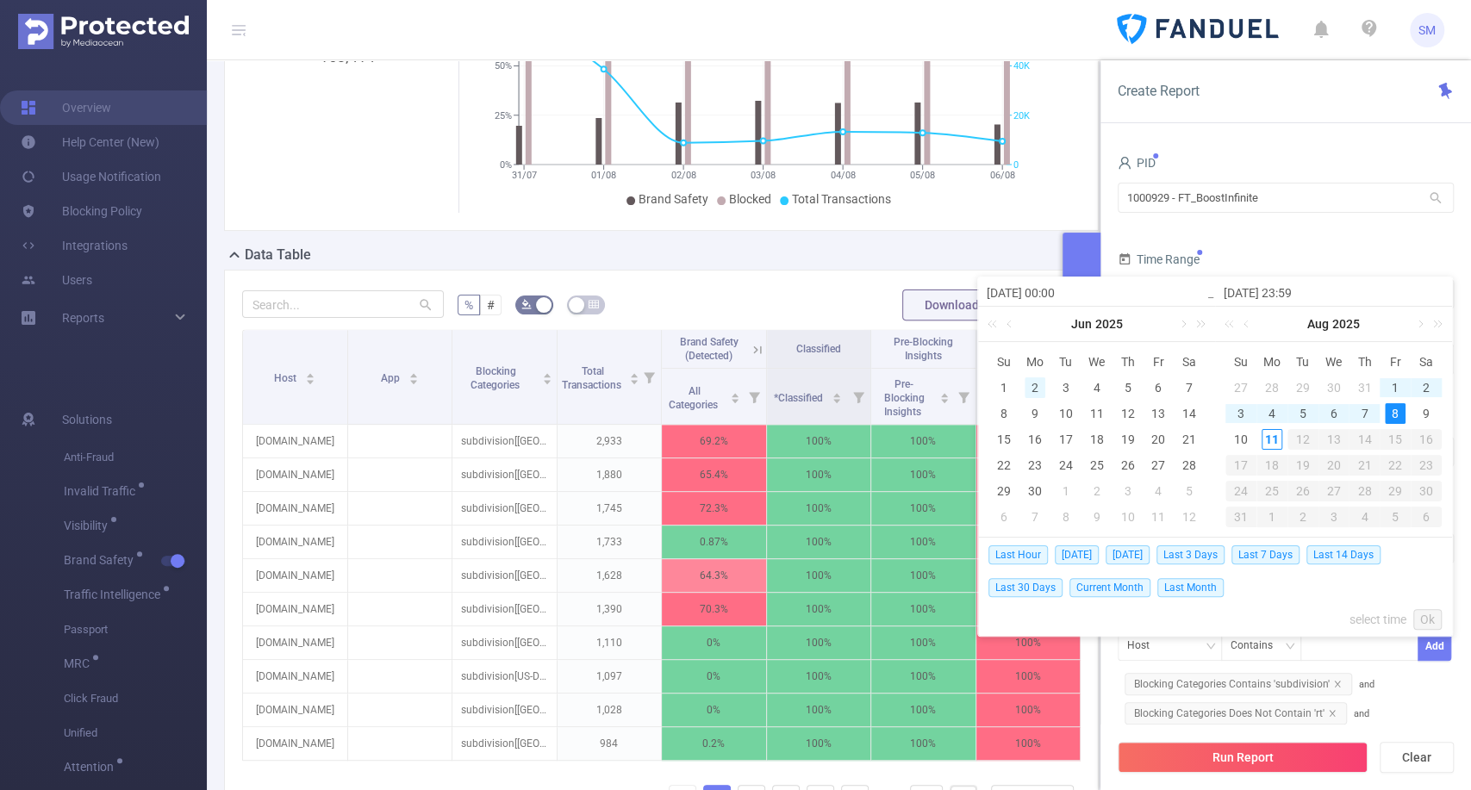
click at [1033, 384] on div "2" at bounding box center [1034, 387] width 21 height 21
click at [1180, 322] on link at bounding box center [1182, 324] width 16 height 34
click at [1099, 386] on div "2" at bounding box center [1095, 387] width 21 height 21
type input "2025-06-02 00:00"
type input "2025-07-02 23:59"
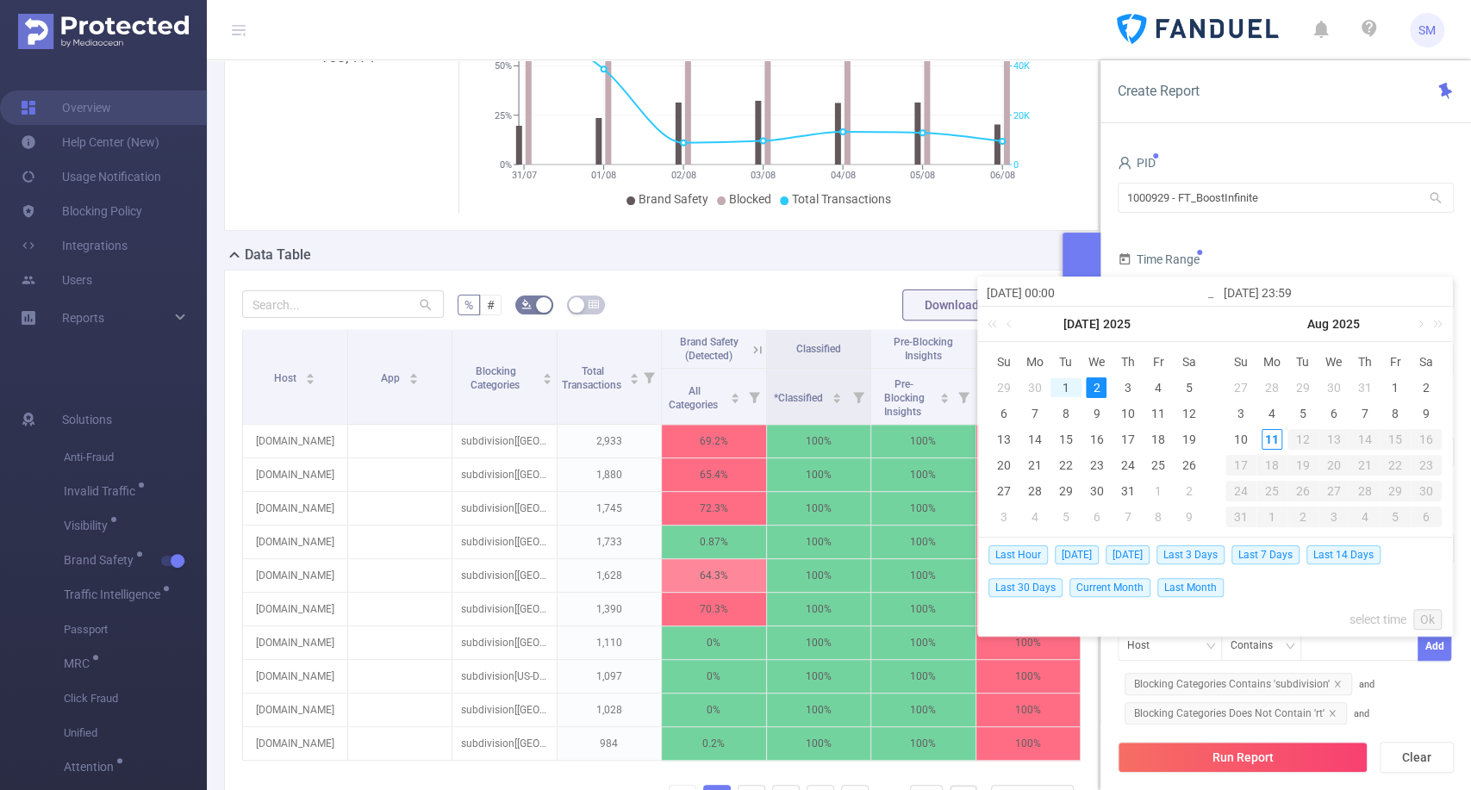
type input "2025-06-02 00:00"
type input "2025-07-02 23:59"
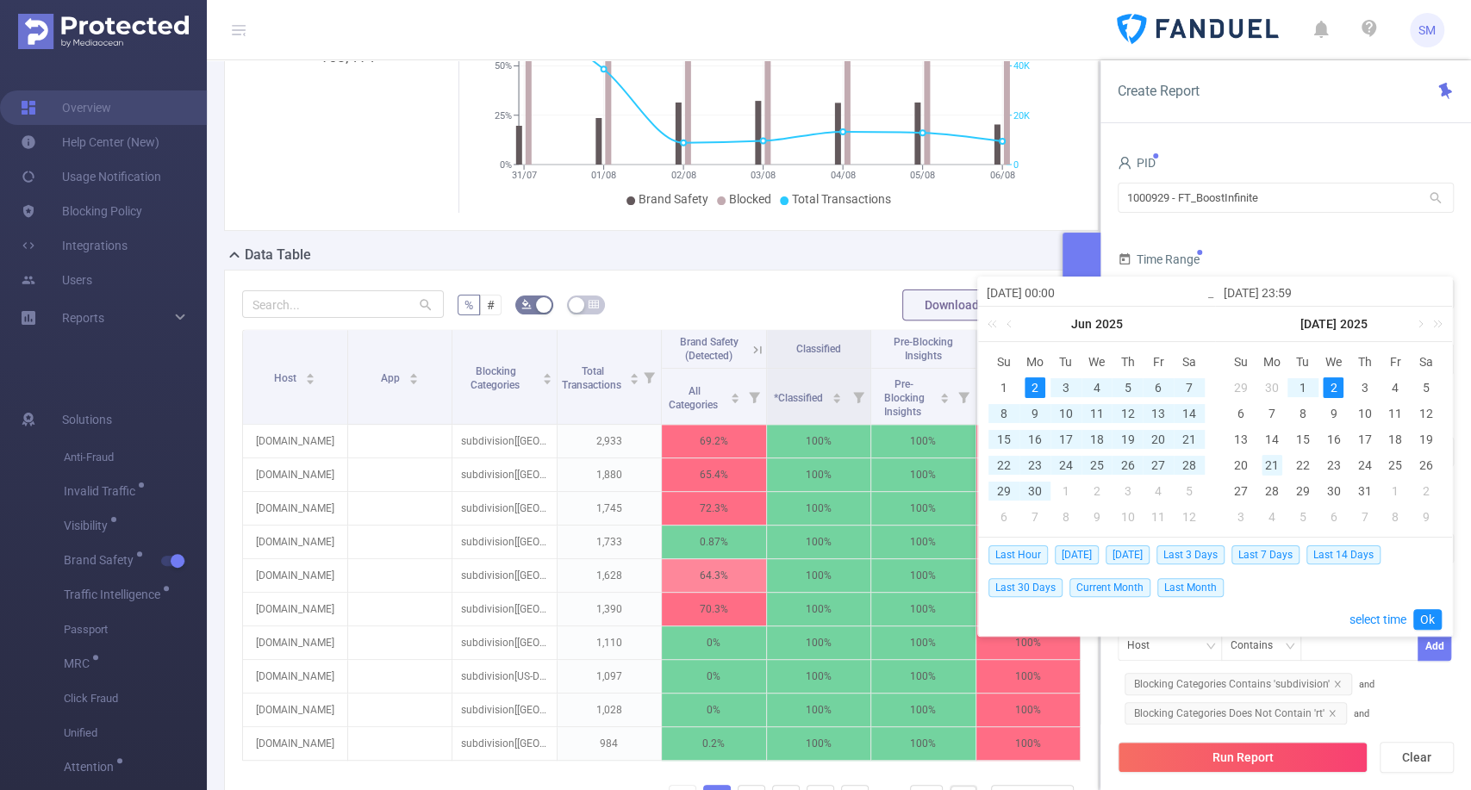
click at [1270, 457] on div "21" at bounding box center [1271, 465] width 21 height 21
click at [1277, 463] on div "21" at bounding box center [1271, 465] width 21 height 21
type input "2025-07-21 00:00"
type input "2025-07-21 23:59"
type input "2025-07-21 00:00"
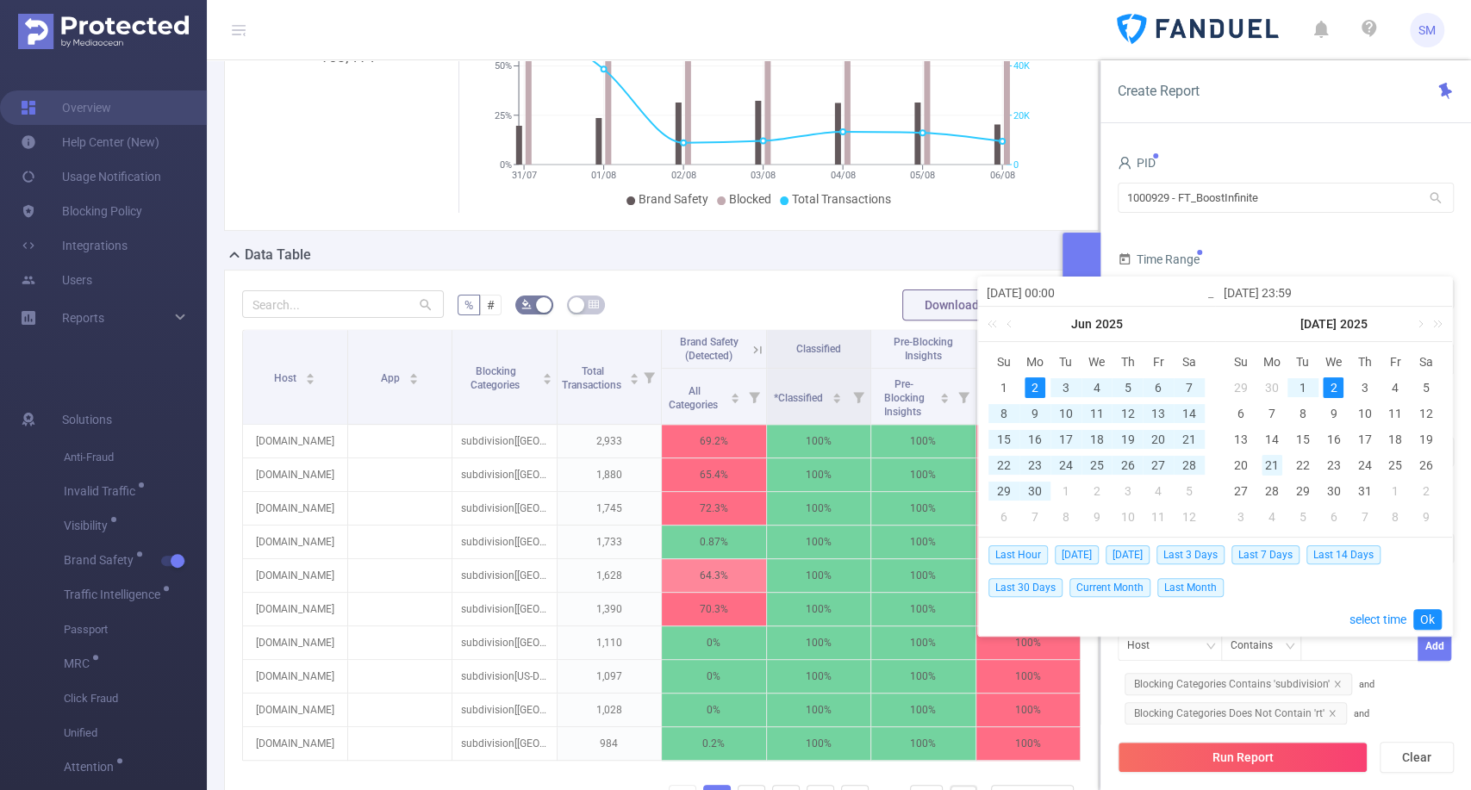
type input "2025-07-21 23:59"
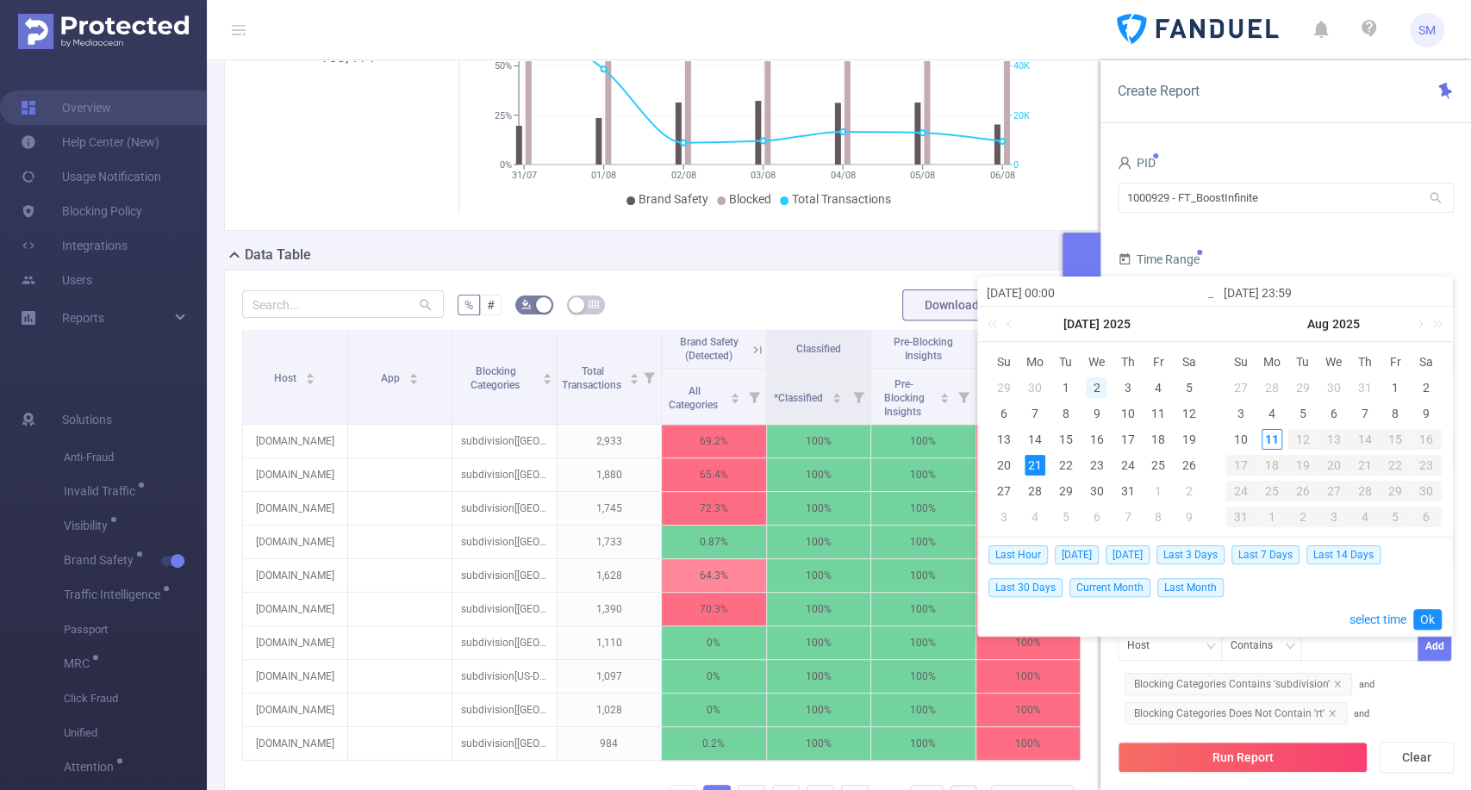
click at [1094, 386] on div "2" at bounding box center [1095, 387] width 21 height 21
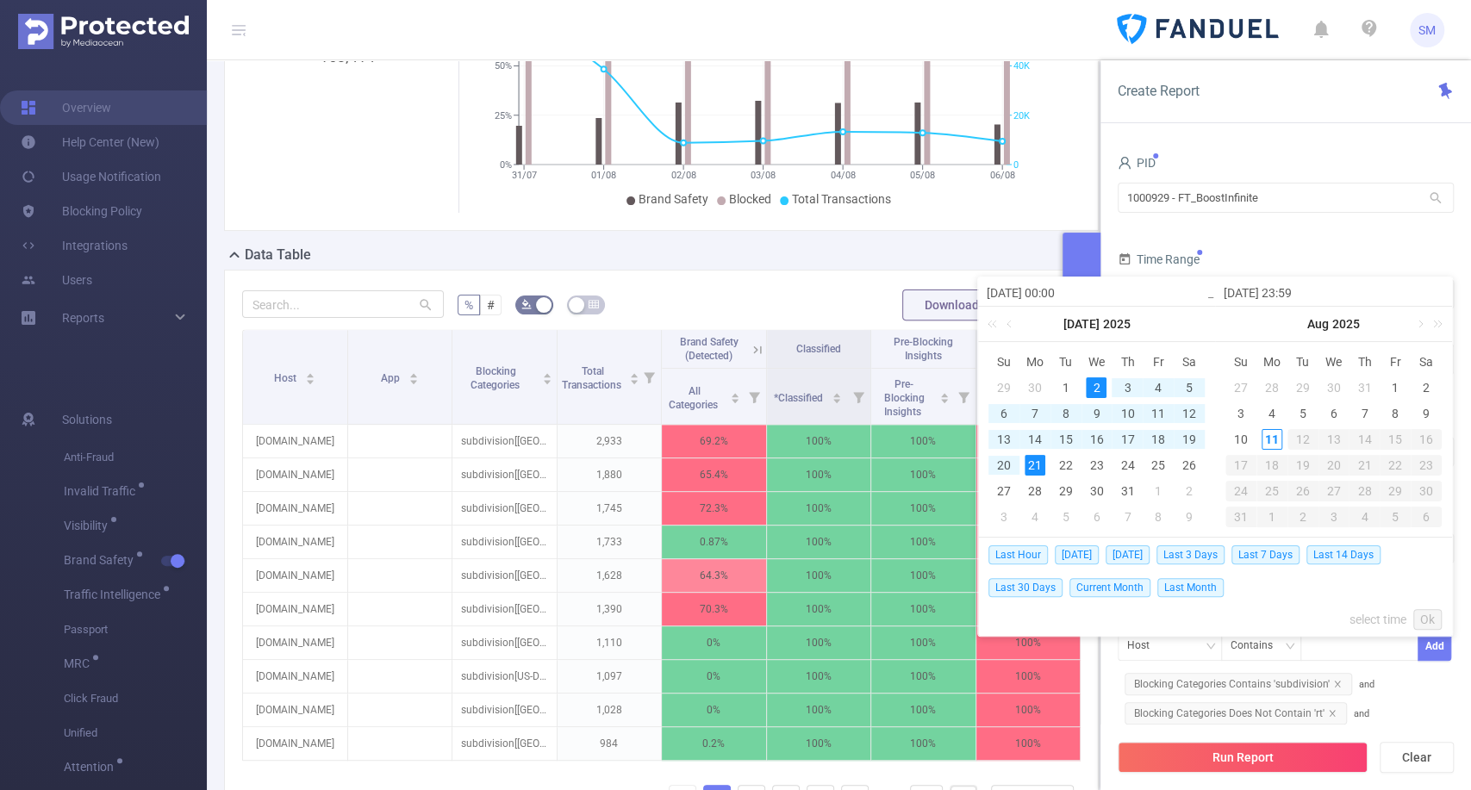
click at [1036, 467] on div "21" at bounding box center [1034, 465] width 21 height 21
type input "2025-07-02 00:00"
click at [1427, 622] on link "Ok" at bounding box center [1427, 619] width 28 height 21
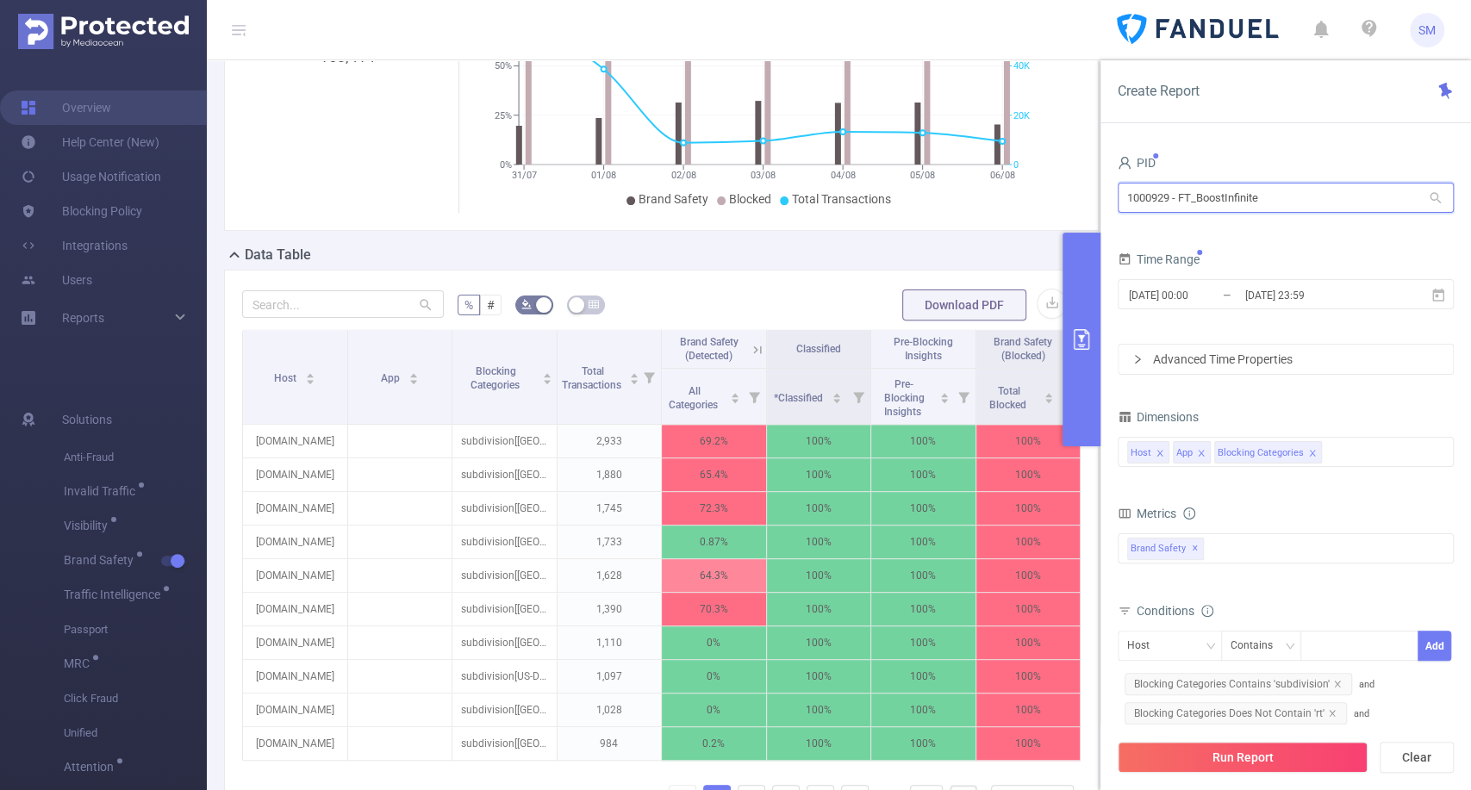
drag, startPoint x: 1280, startPoint y: 202, endPoint x: 1078, endPoint y: 190, distance: 202.8
click at [1078, 190] on section "PID: FT_FanDuel > Time Range: 2025-07-31 00:00 - 2025-08-06 23:59 > Time Zone: …" at bounding box center [839, 396] width 1264 height 1137
type input "fa"
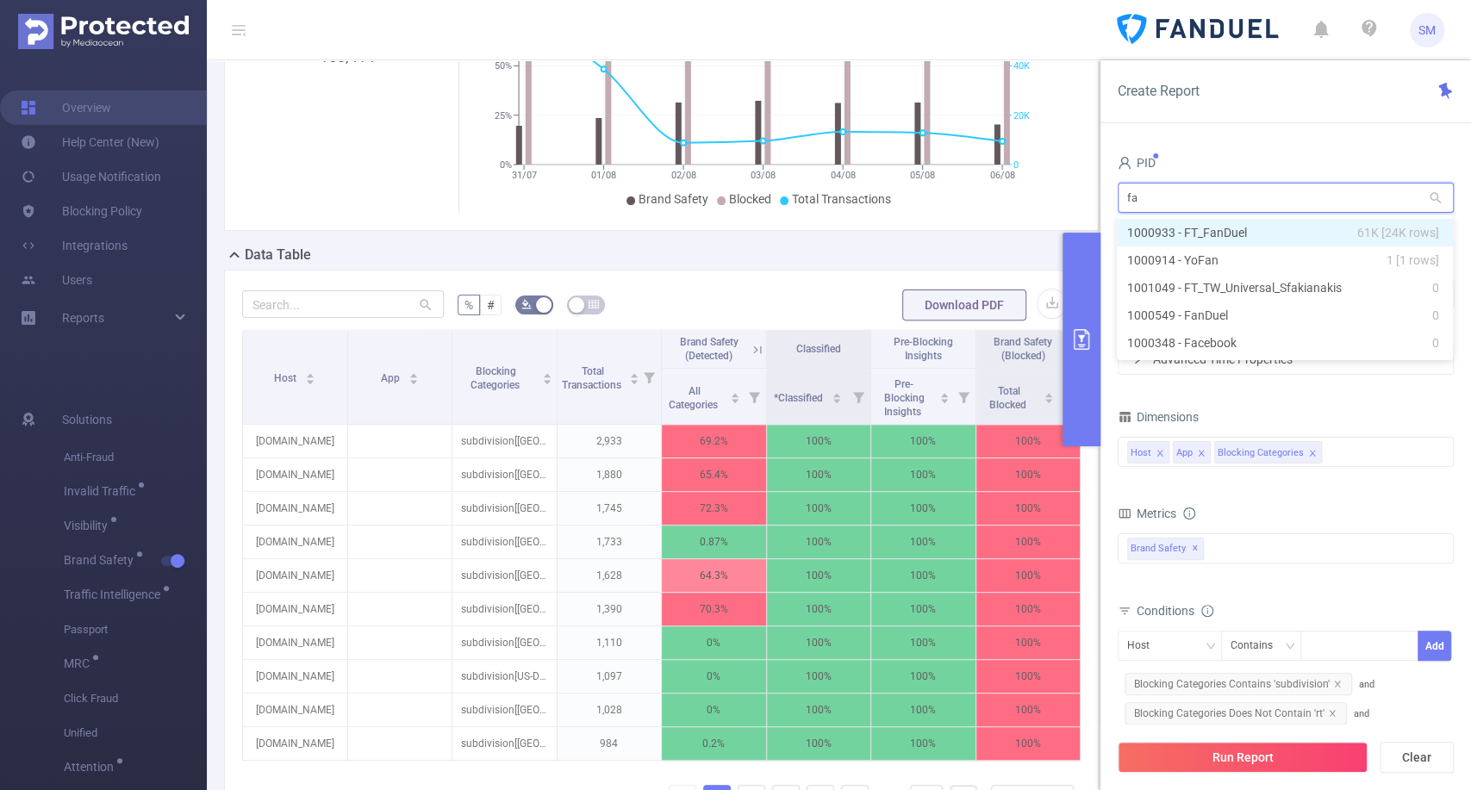
click at [1151, 223] on li "1000933 - FT_FanDuel 61K [24K rows]" at bounding box center [1285, 233] width 336 height 28
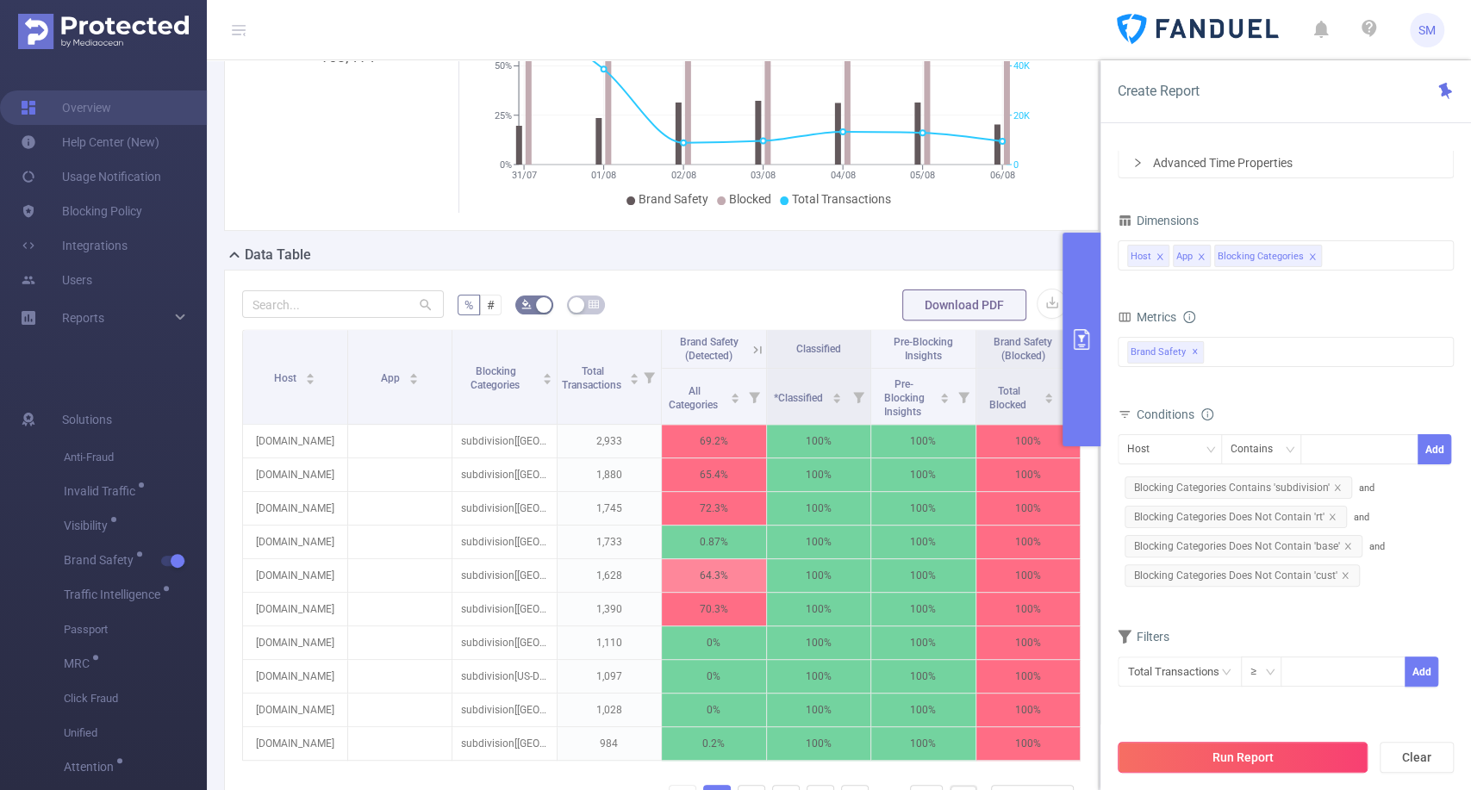
click at [1202, 767] on button "Run Report" at bounding box center [1242, 757] width 250 height 31
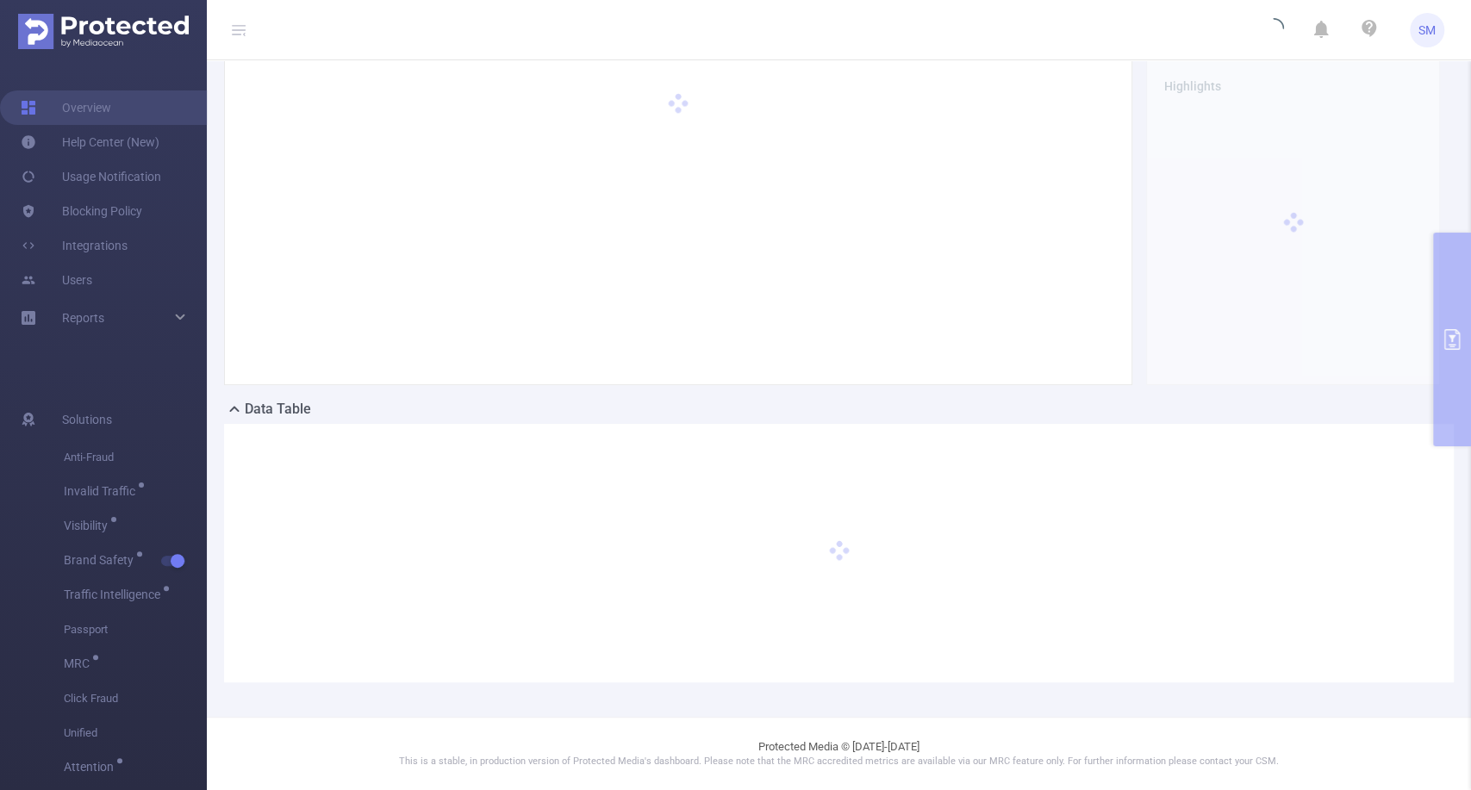
scroll to position [77, 0]
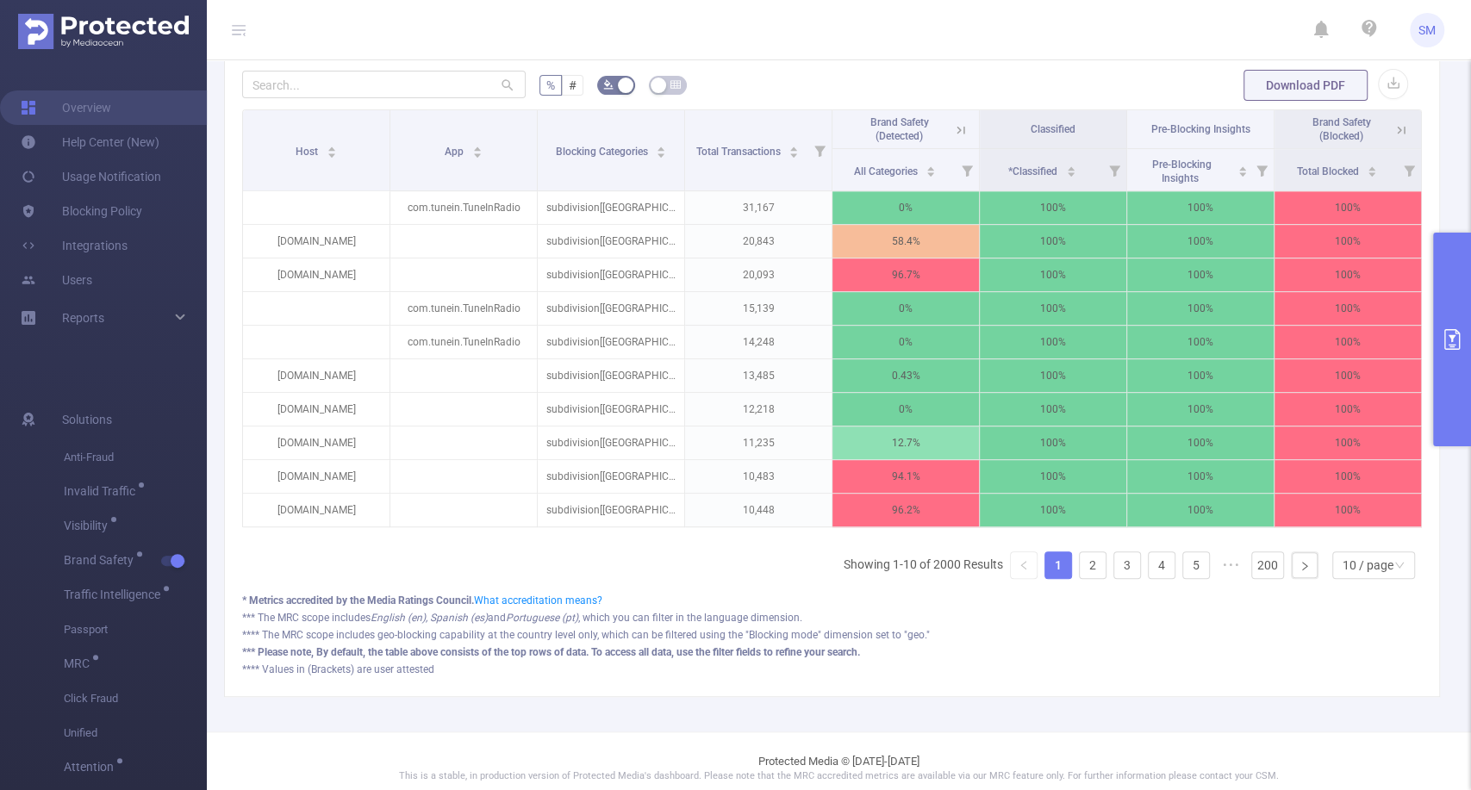
scroll to position [439, 0]
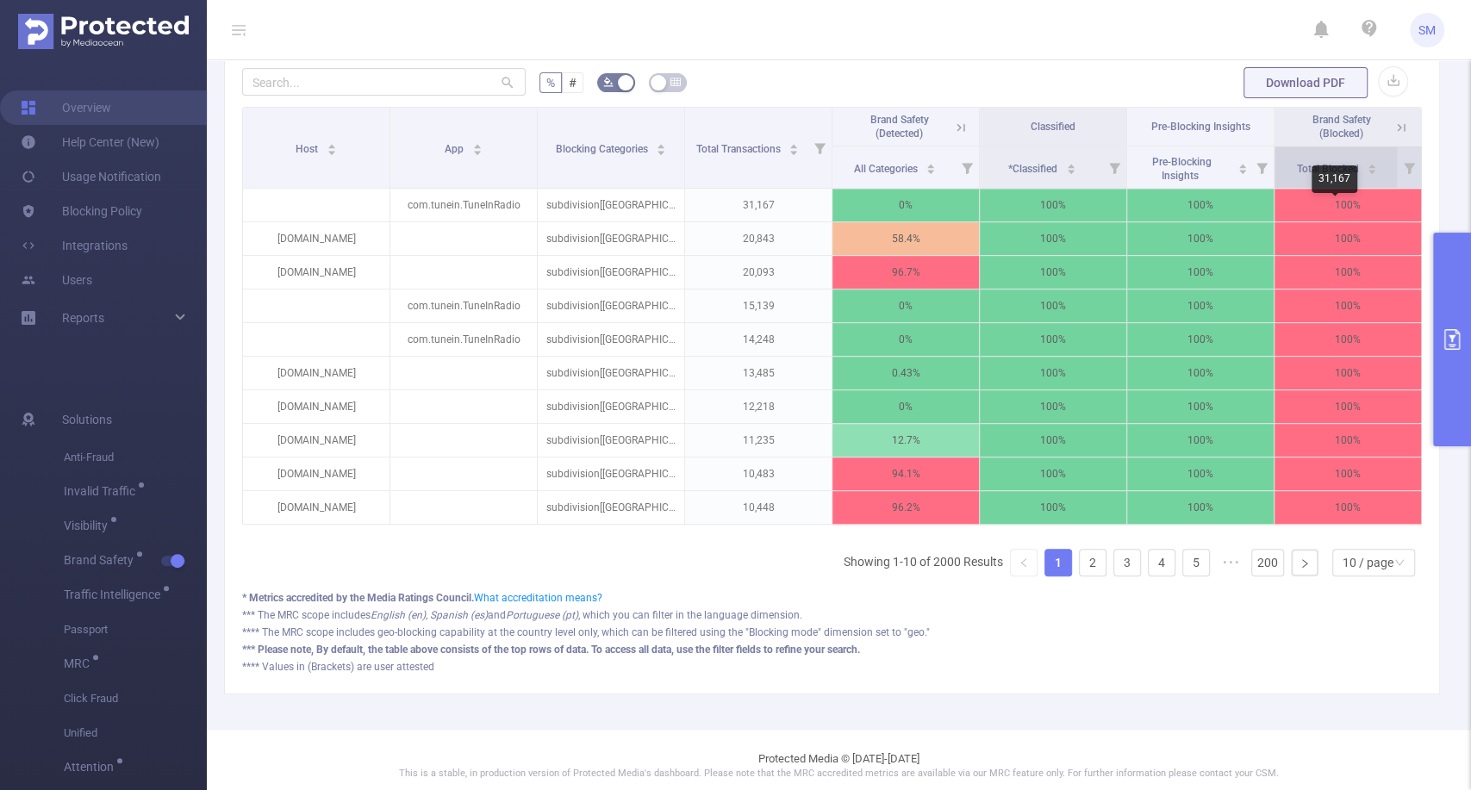
click at [1309, 175] on span "Total Blocked" at bounding box center [1329, 169] width 65 height 12
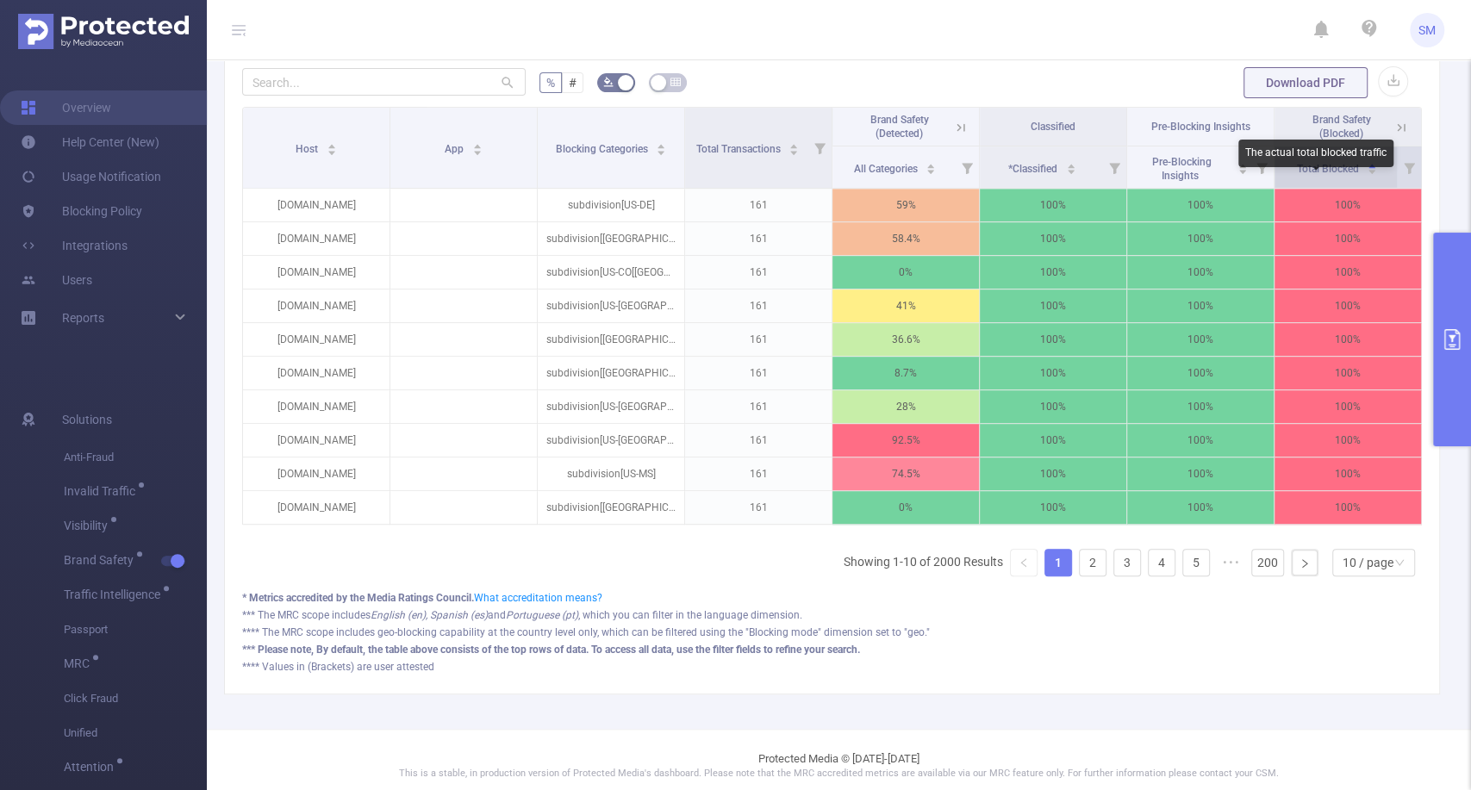
click at [1309, 175] on span "Total Blocked" at bounding box center [1329, 169] width 65 height 12
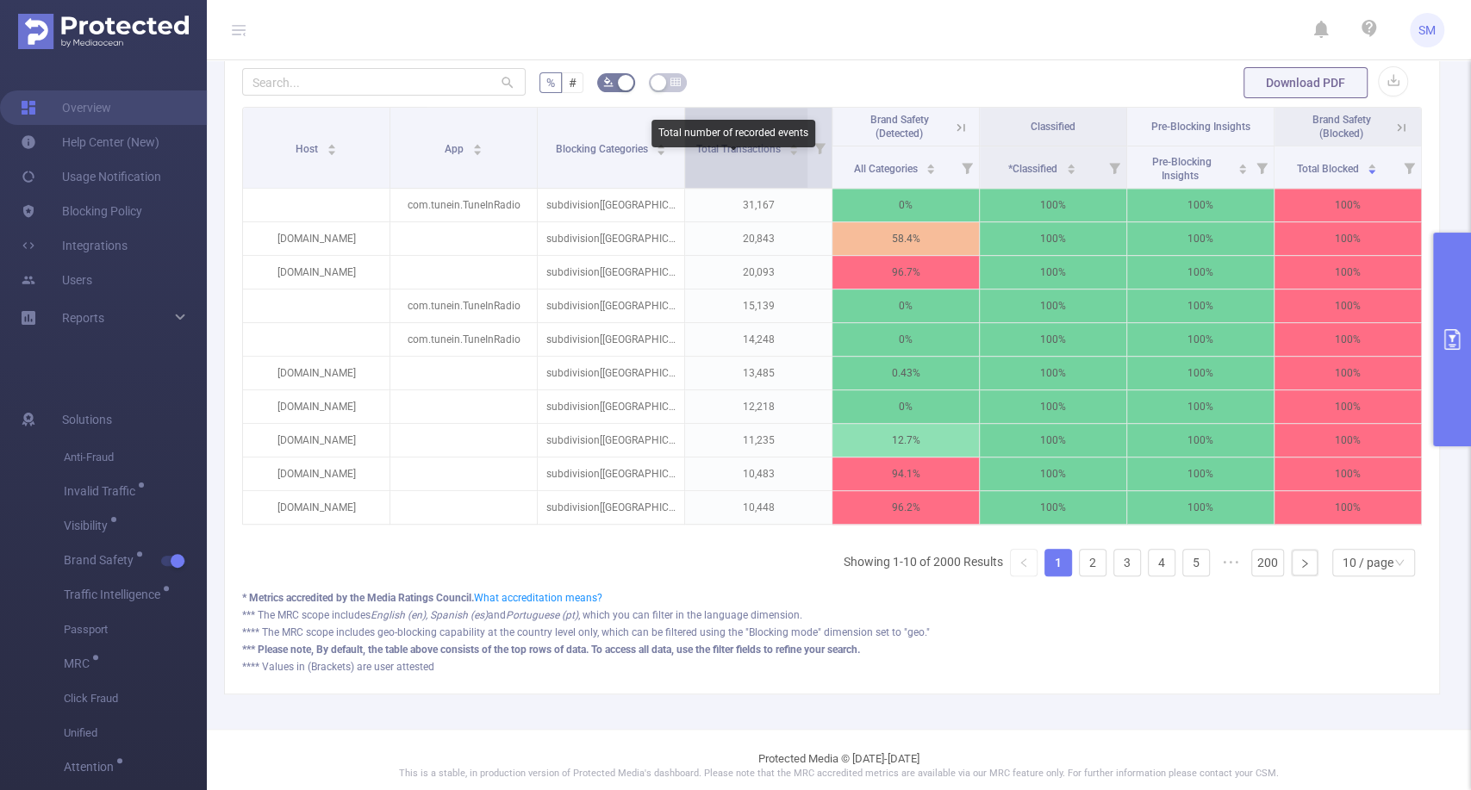
click at [744, 155] on span "Total Transactions" at bounding box center [739, 149] width 87 height 12
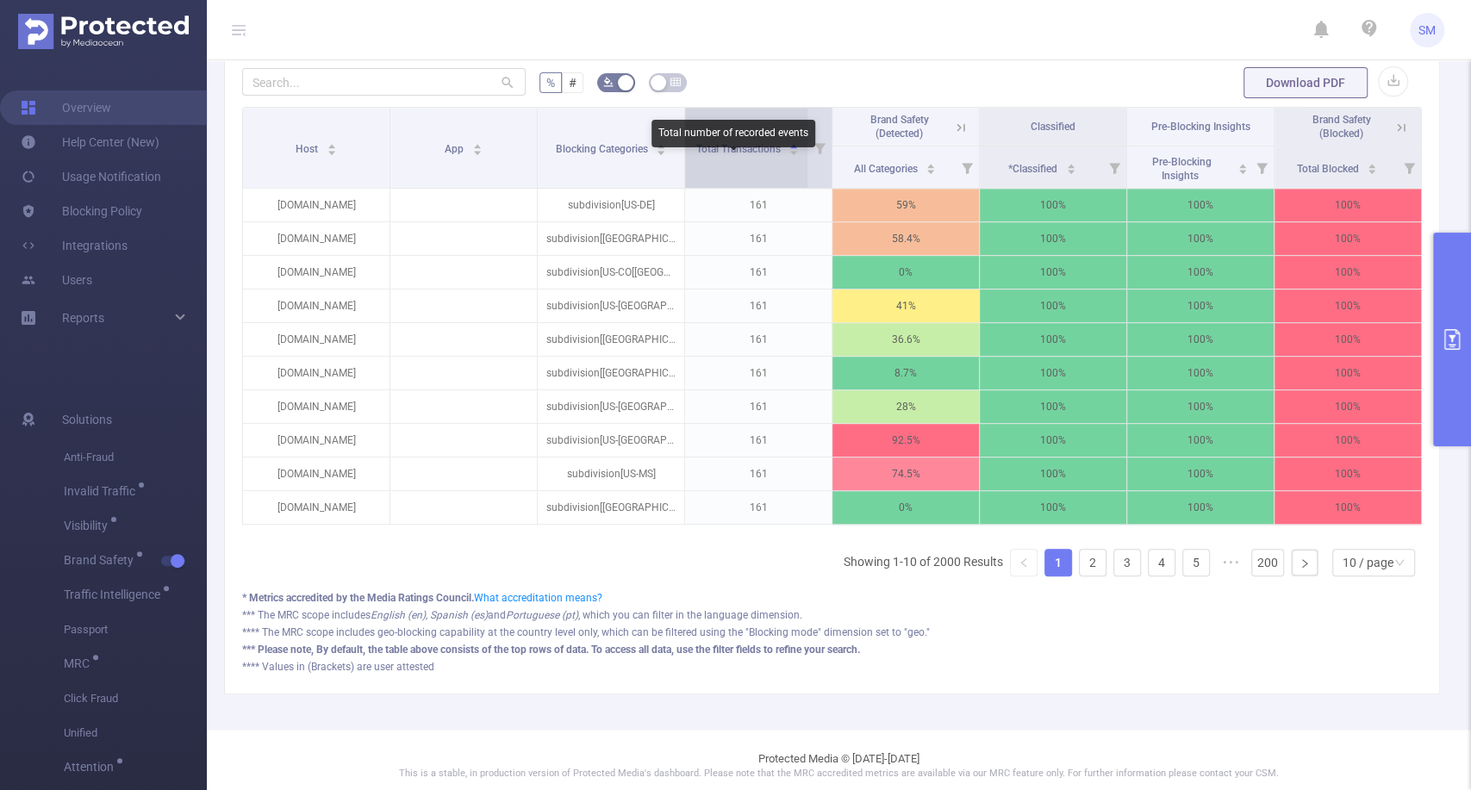
click at [744, 155] on span "Total Transactions" at bounding box center [739, 149] width 87 height 12
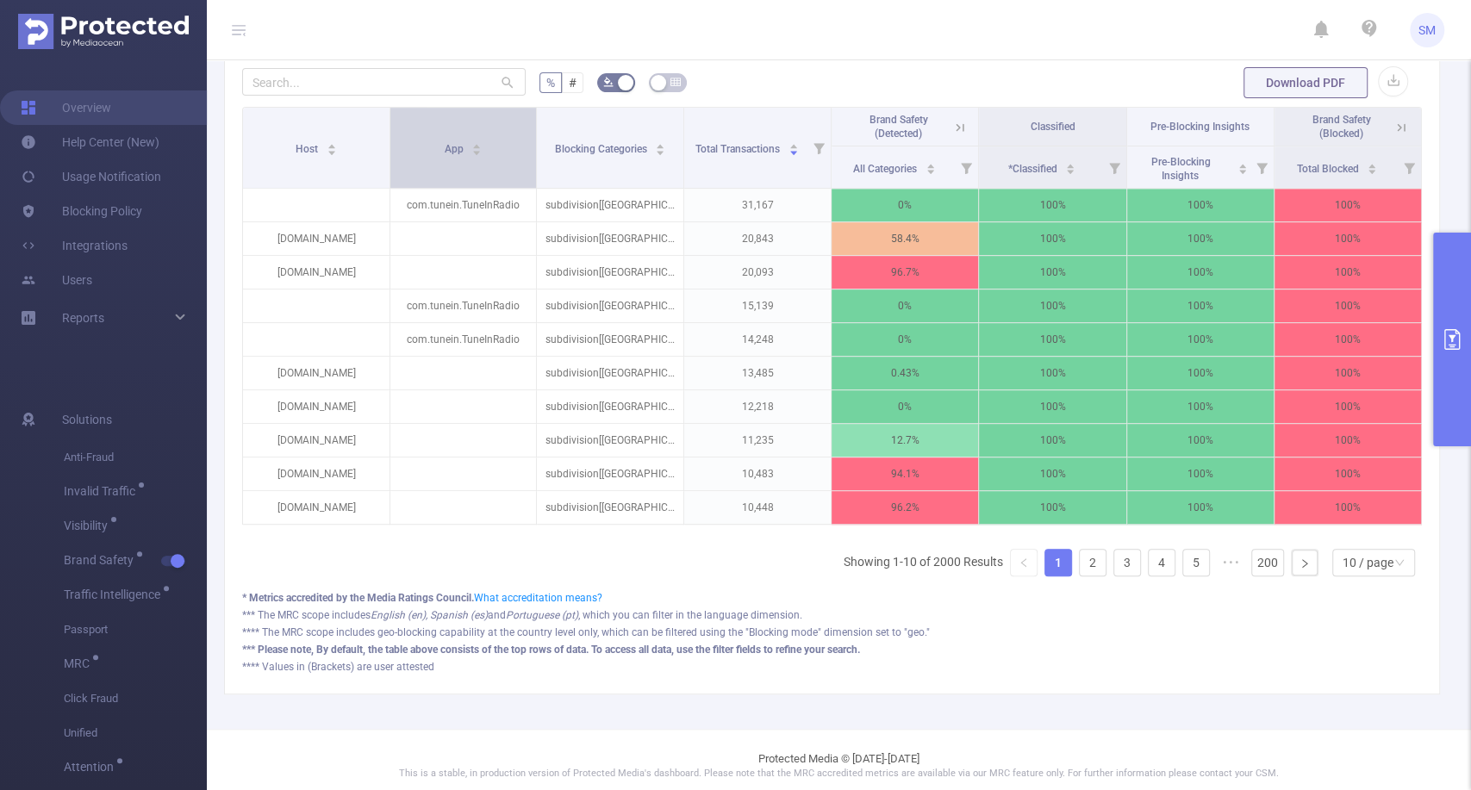
click at [524, 143] on th "App" at bounding box center [463, 148] width 146 height 81
click at [414, 96] on input "text" at bounding box center [383, 82] width 283 height 28
click at [638, 98] on form "% # Download PDF" at bounding box center [831, 82] width 1179 height 34
